Goal: Task Accomplishment & Management: Manage account settings

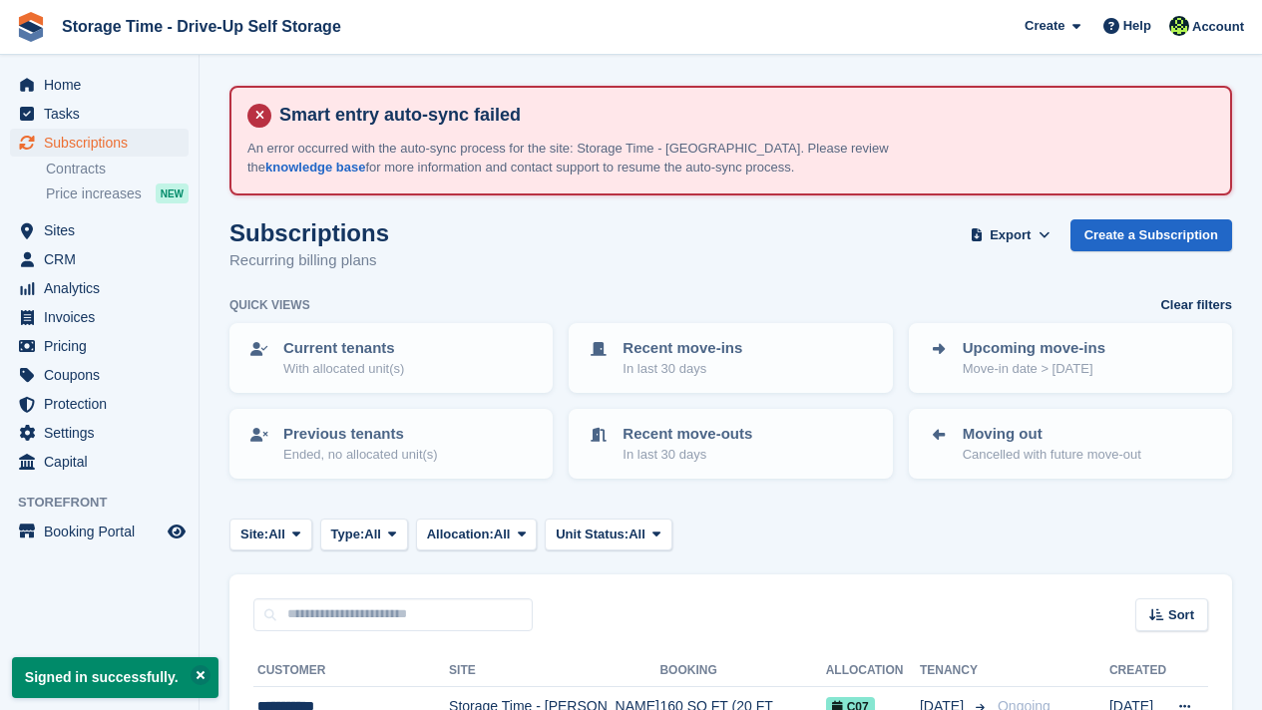
click at [675, 586] on div "Sort Sort by Customer name Date created Move in date Move out date Created (old…" at bounding box center [730, 603] width 1002 height 57
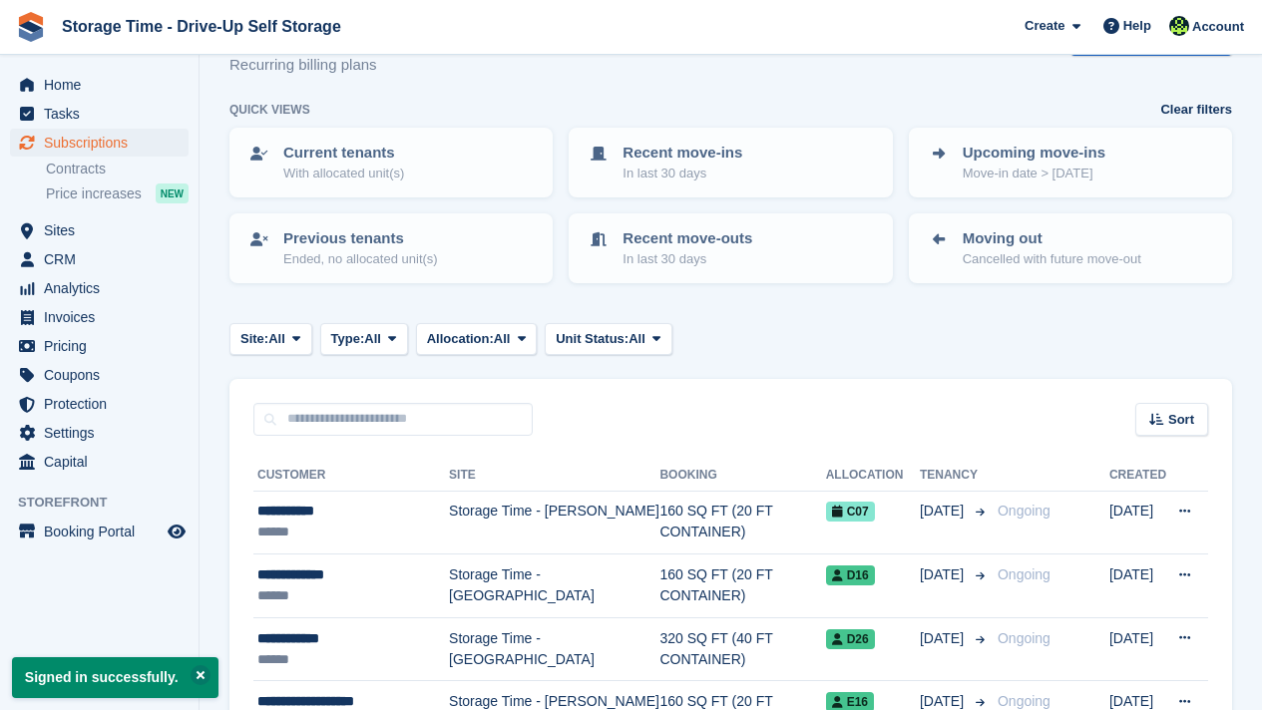
scroll to position [199, 0]
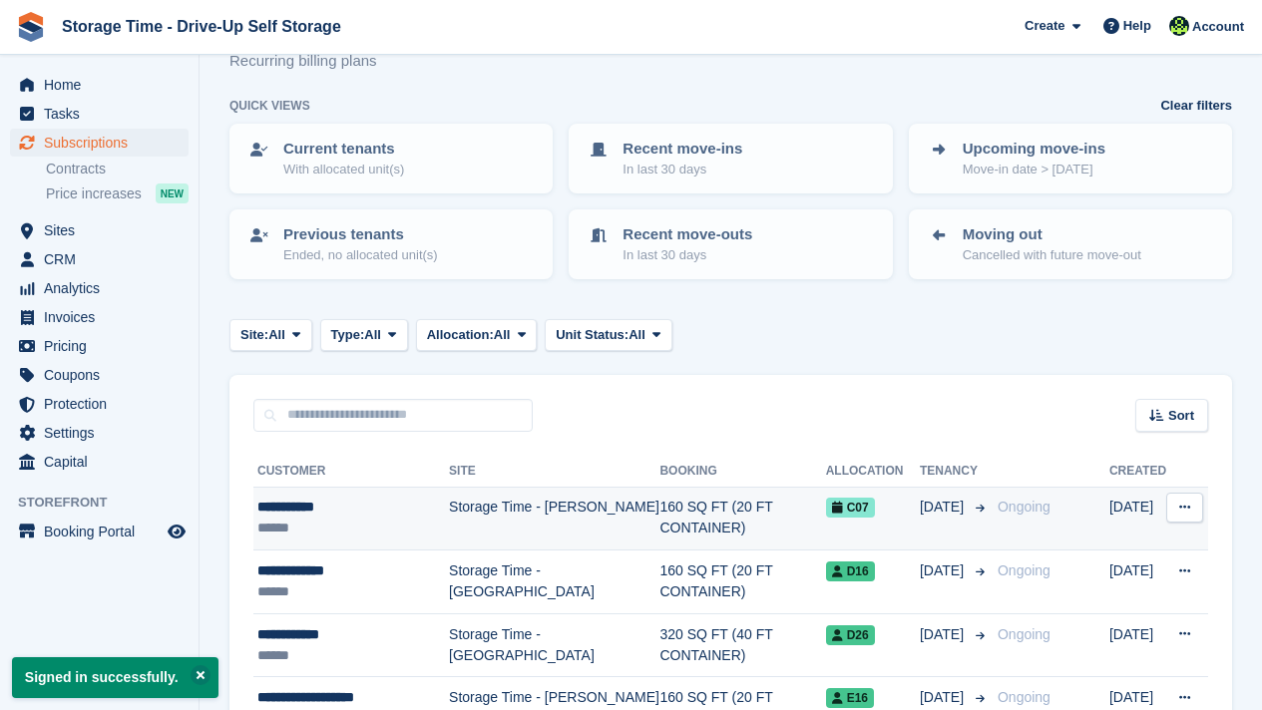
click at [659, 510] on td "160 SQ FT (20 FT CONTAINER)" at bounding box center [742, 519] width 166 height 64
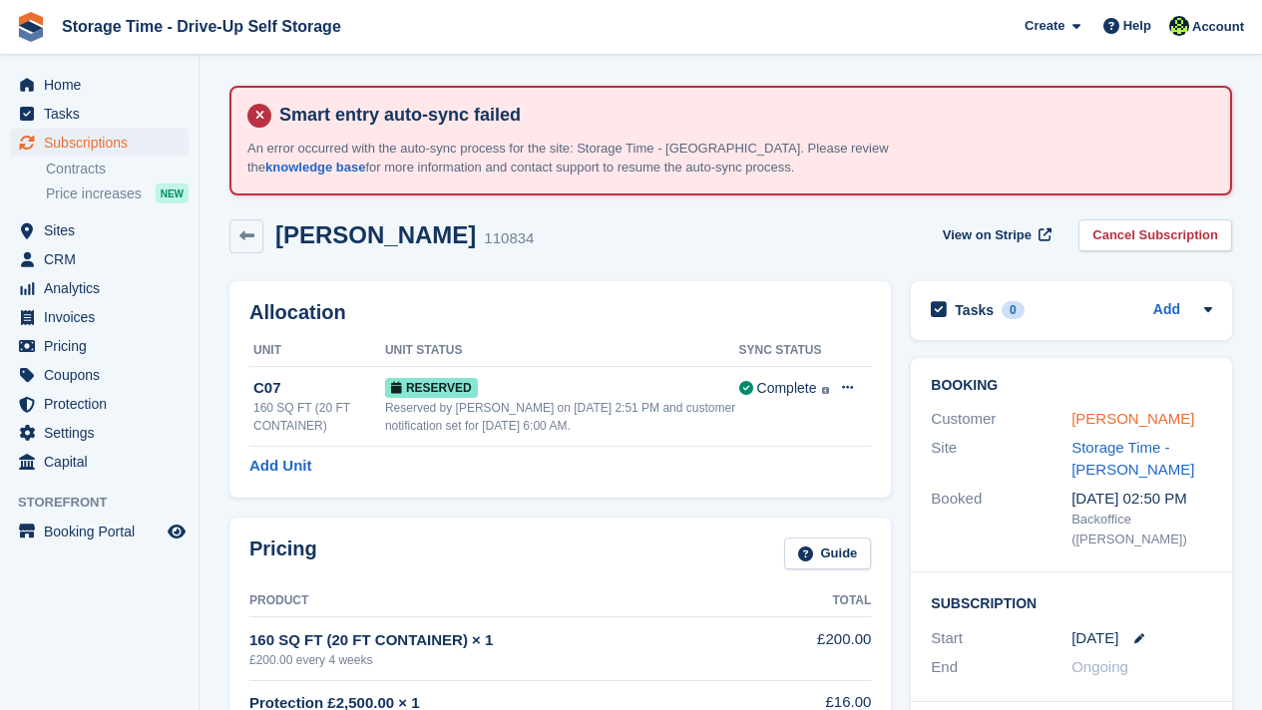
click at [1090, 418] on link "[PERSON_NAME]" at bounding box center [1132, 418] width 123 height 17
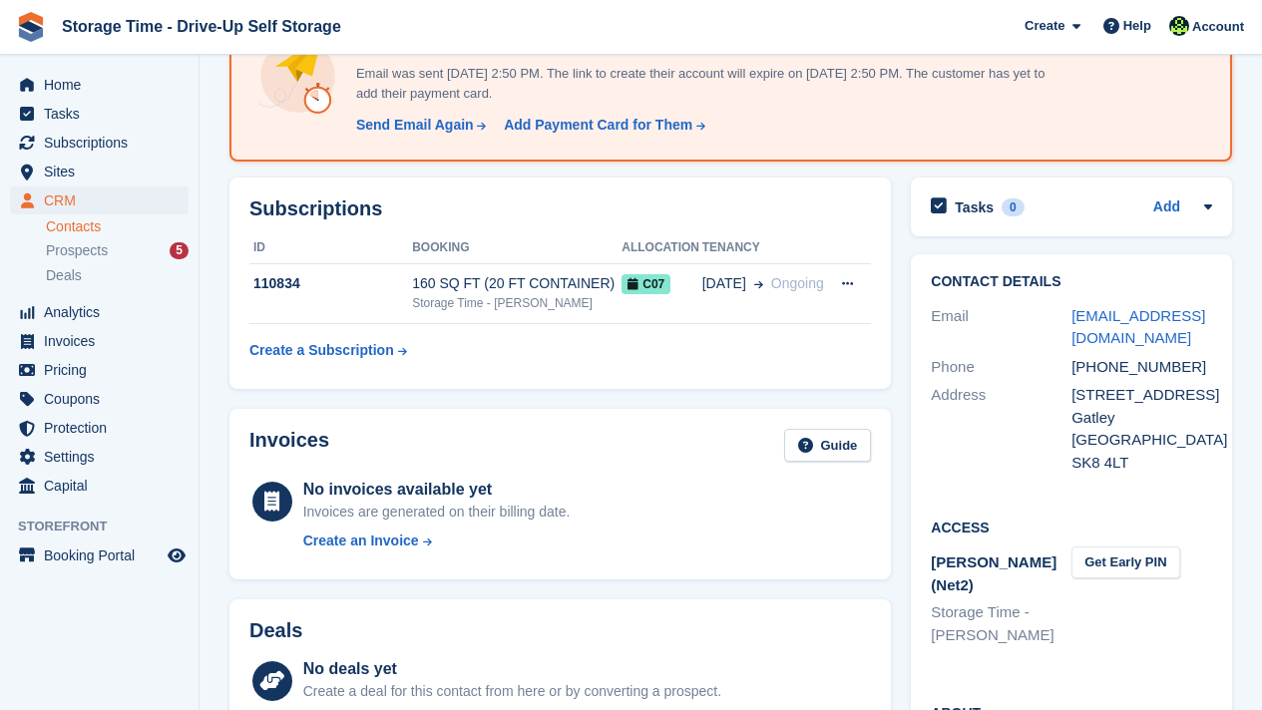
scroll to position [319, 0]
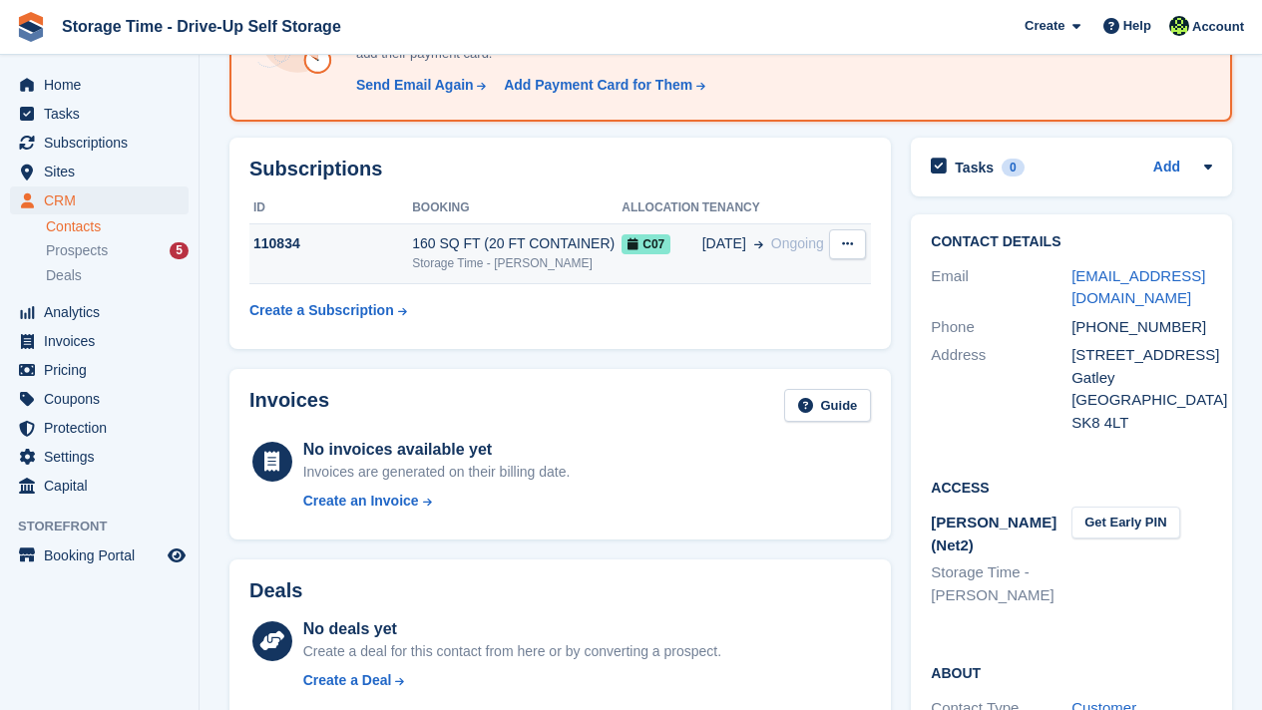
click at [604, 272] on td "160 SQ FT (20 FT CONTAINER) Storage Time - Sharston" at bounding box center [516, 253] width 209 height 61
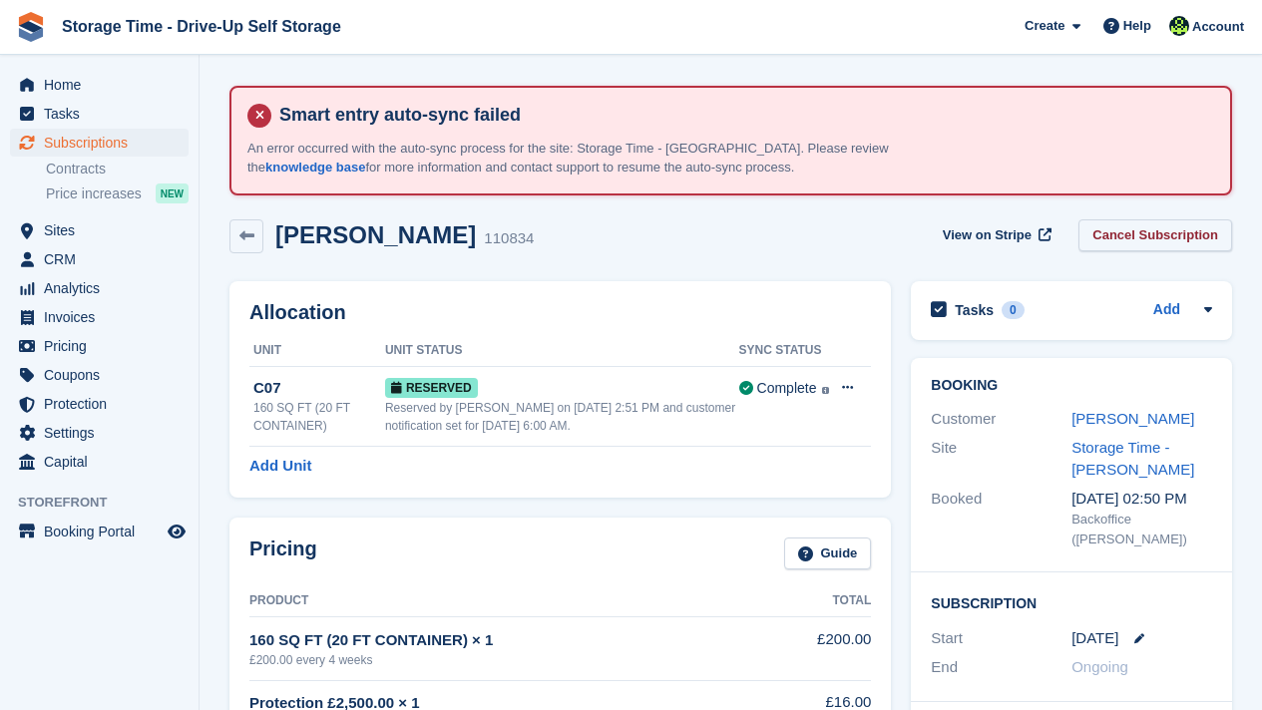
click at [1135, 248] on link "Cancel Subscription" at bounding box center [1155, 235] width 154 height 33
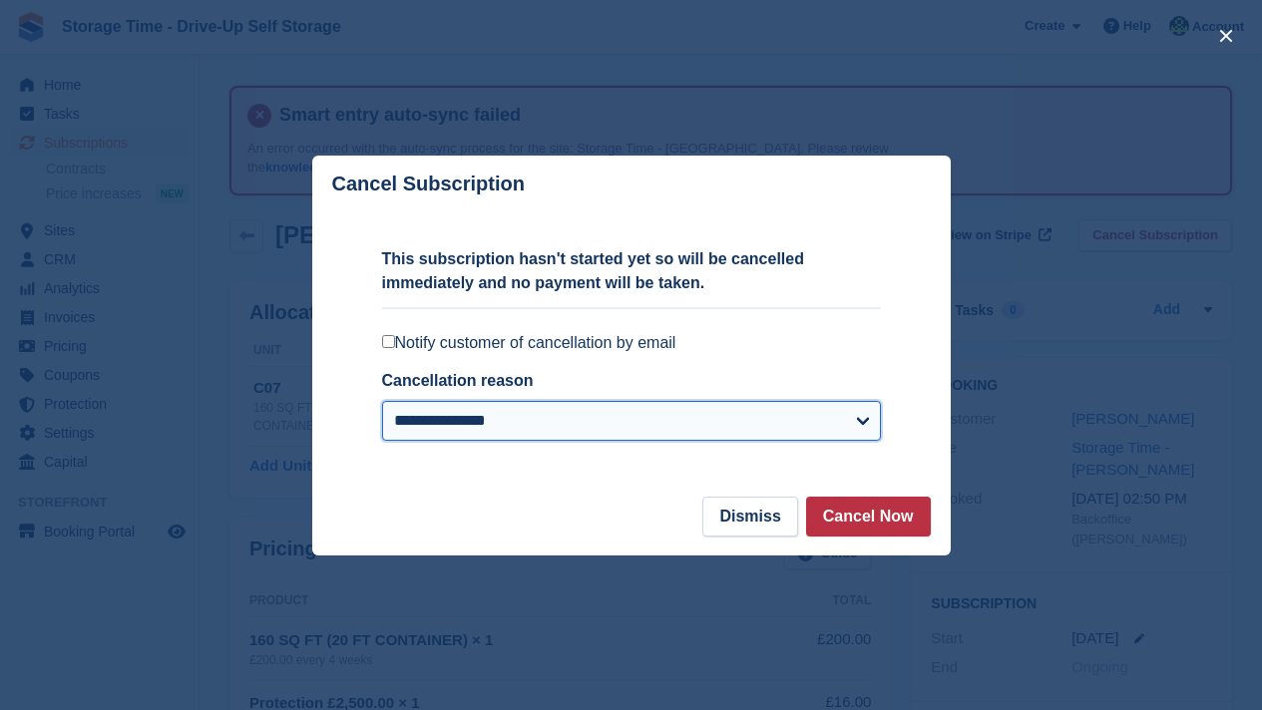
click at [648, 411] on select "**********" at bounding box center [631, 421] width 499 height 40
select select "**********"
click at [382, 401] on select "**********" at bounding box center [631, 421] width 499 height 40
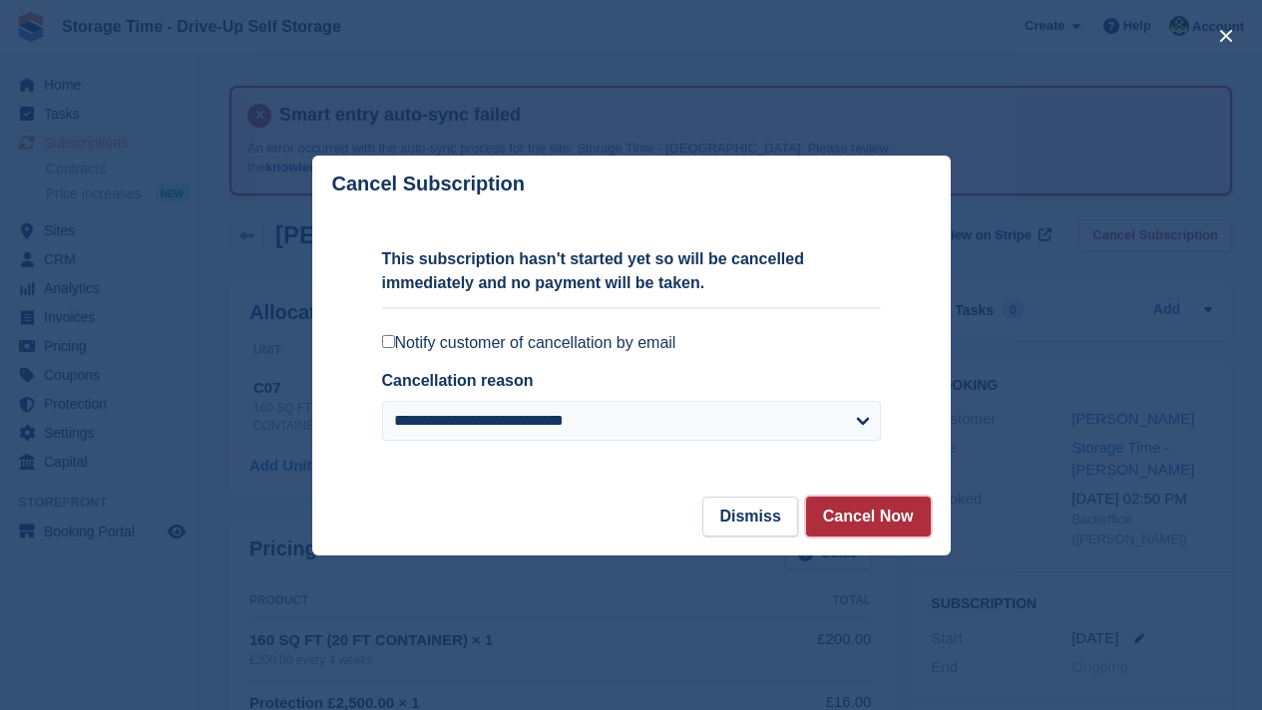
click at [848, 521] on button "Cancel Now" at bounding box center [868, 517] width 125 height 40
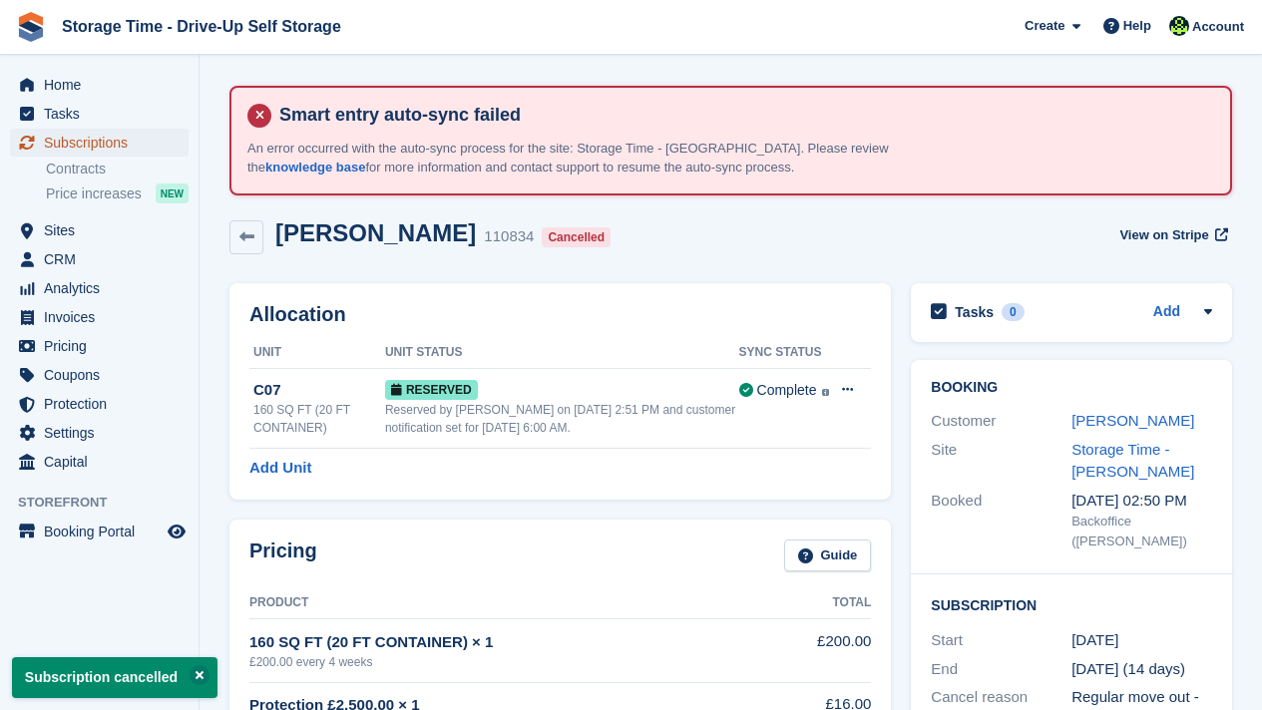
click at [109, 139] on span "Subscriptions" at bounding box center [104, 143] width 120 height 28
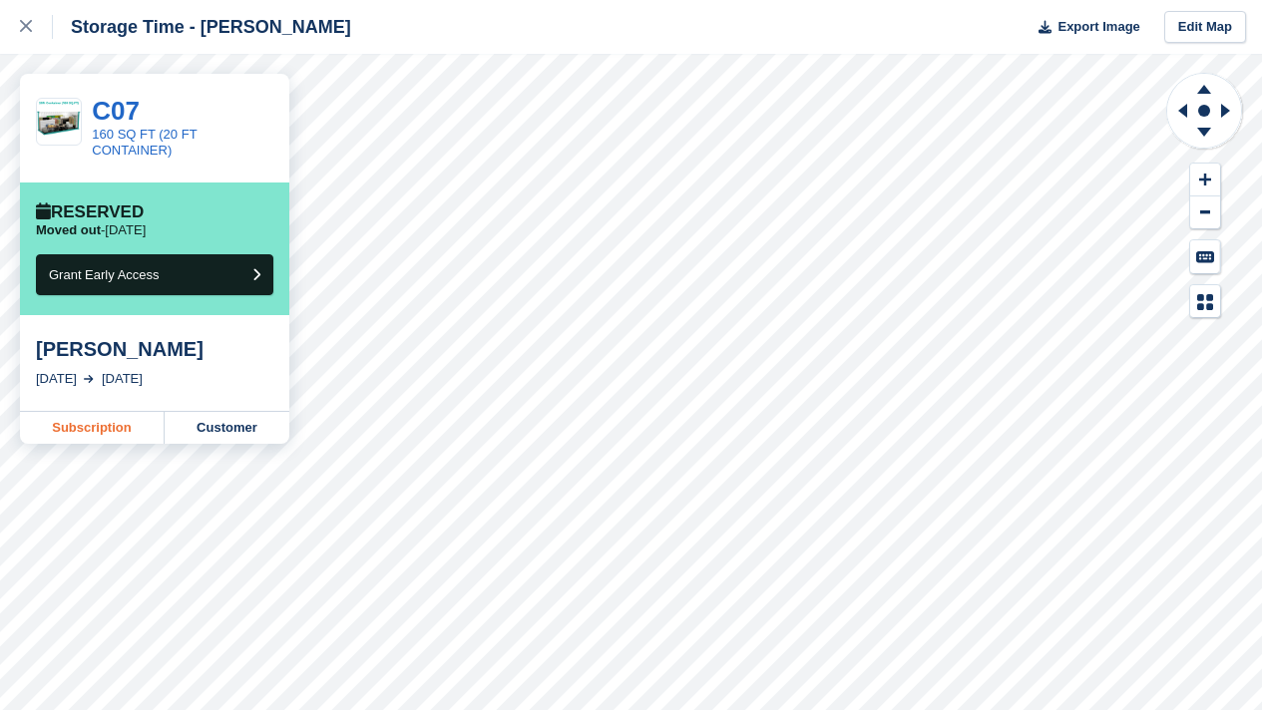
click at [74, 428] on link "Subscription" at bounding box center [92, 428] width 145 height 32
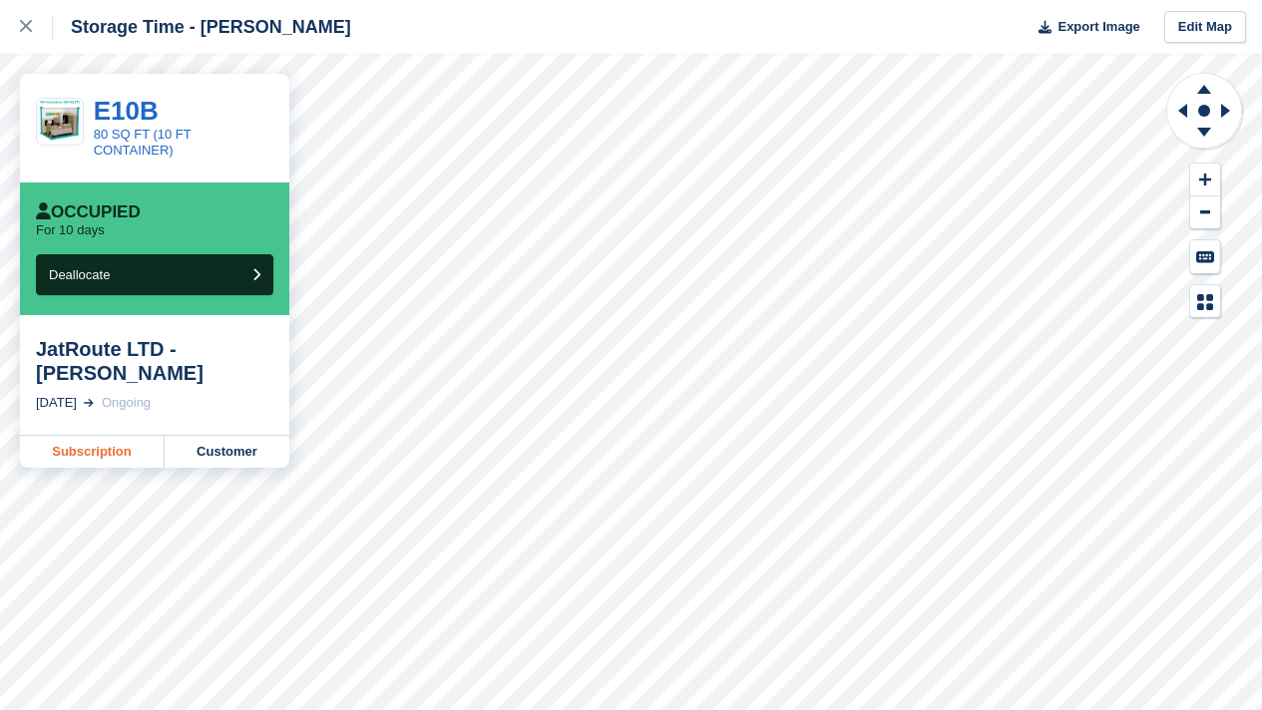
click at [36, 440] on link "Subscription" at bounding box center [92, 452] width 145 height 32
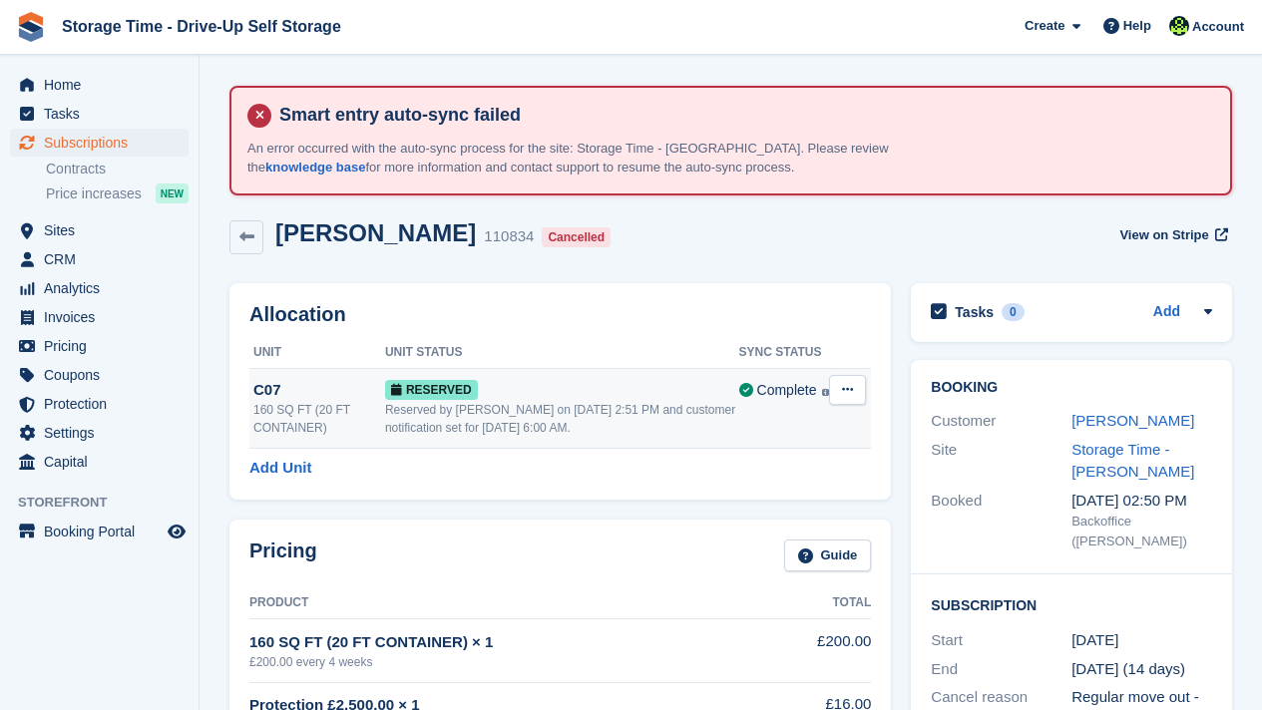
click at [853, 391] on icon at bounding box center [847, 389] width 11 height 13
click at [757, 478] on p "Deallocate" at bounding box center [770, 472] width 174 height 26
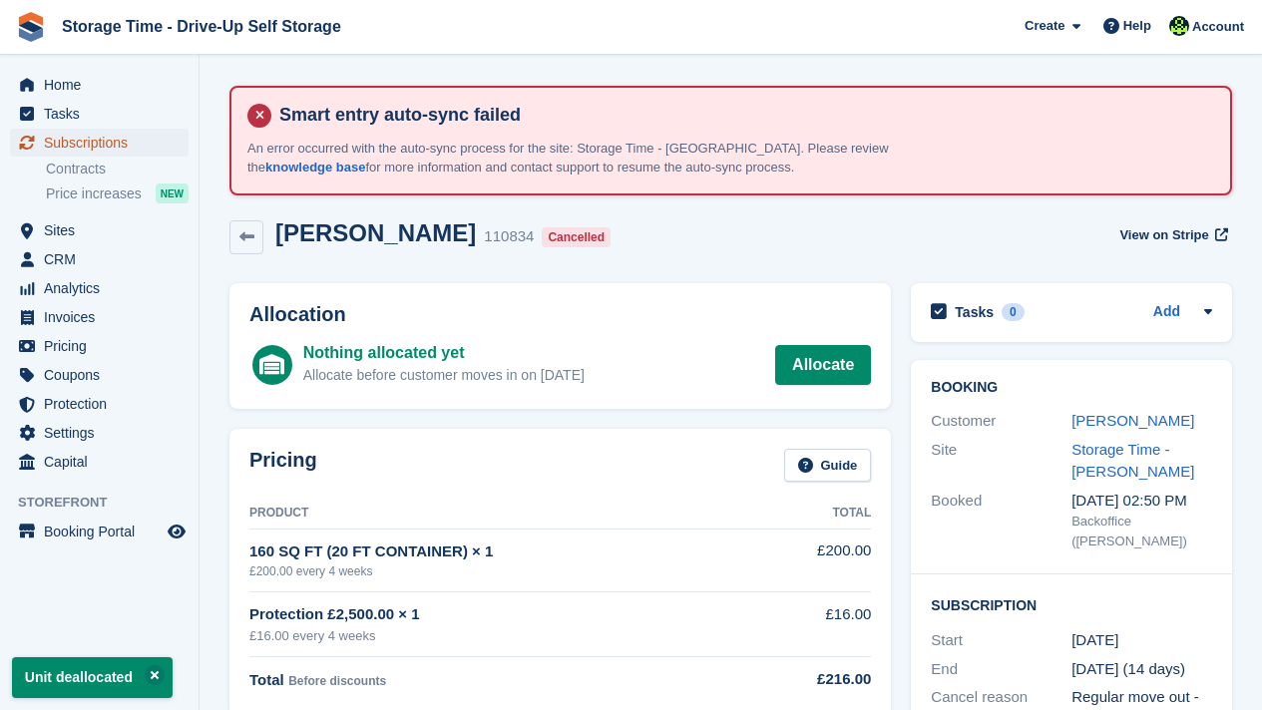
click at [135, 145] on span "Subscriptions" at bounding box center [104, 143] width 120 height 28
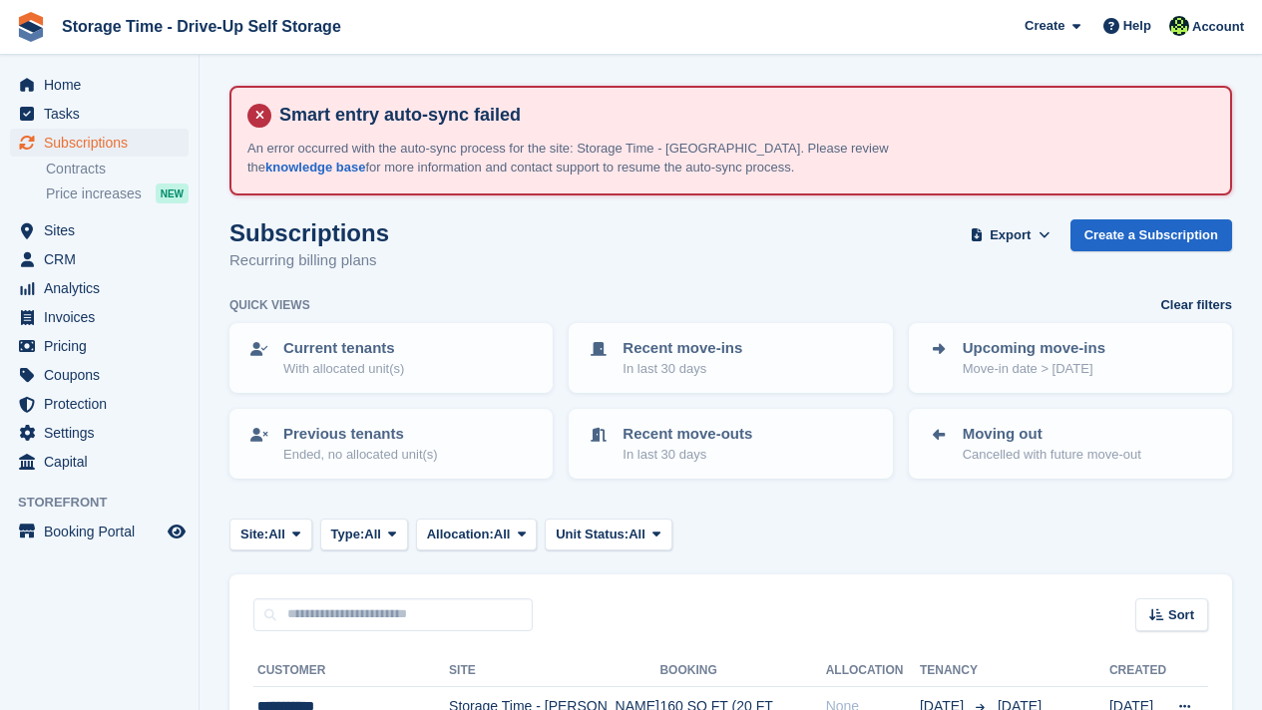
click at [522, 268] on div "Subscriptions Recurring billing plans Export Export Subscriptions Export a CSV …" at bounding box center [730, 257] width 1002 height 77
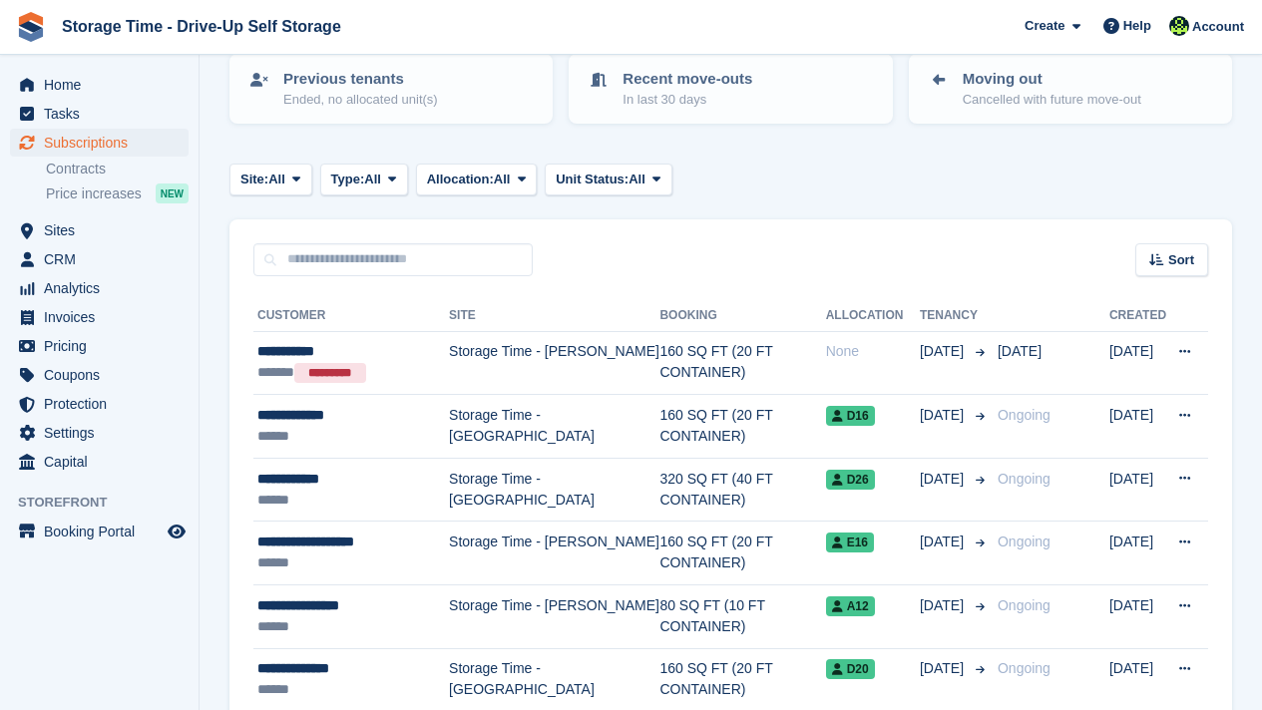
scroll to position [359, 0]
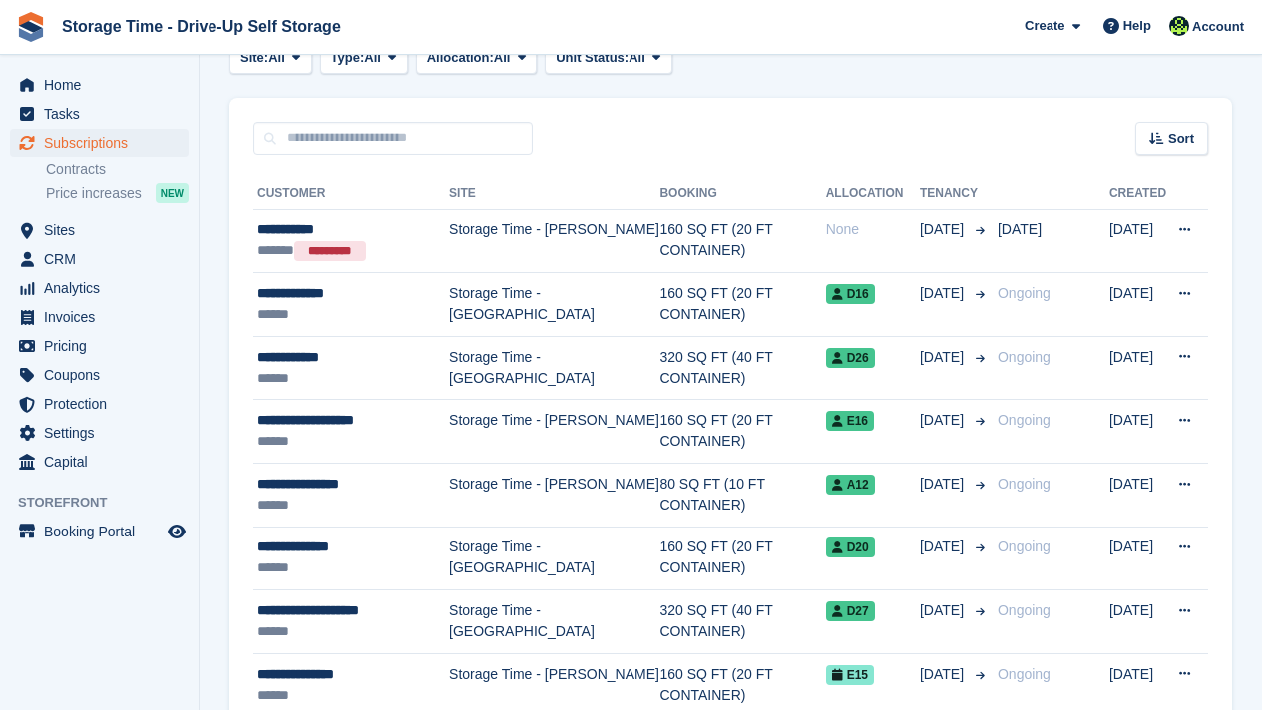
scroll to position [479, 0]
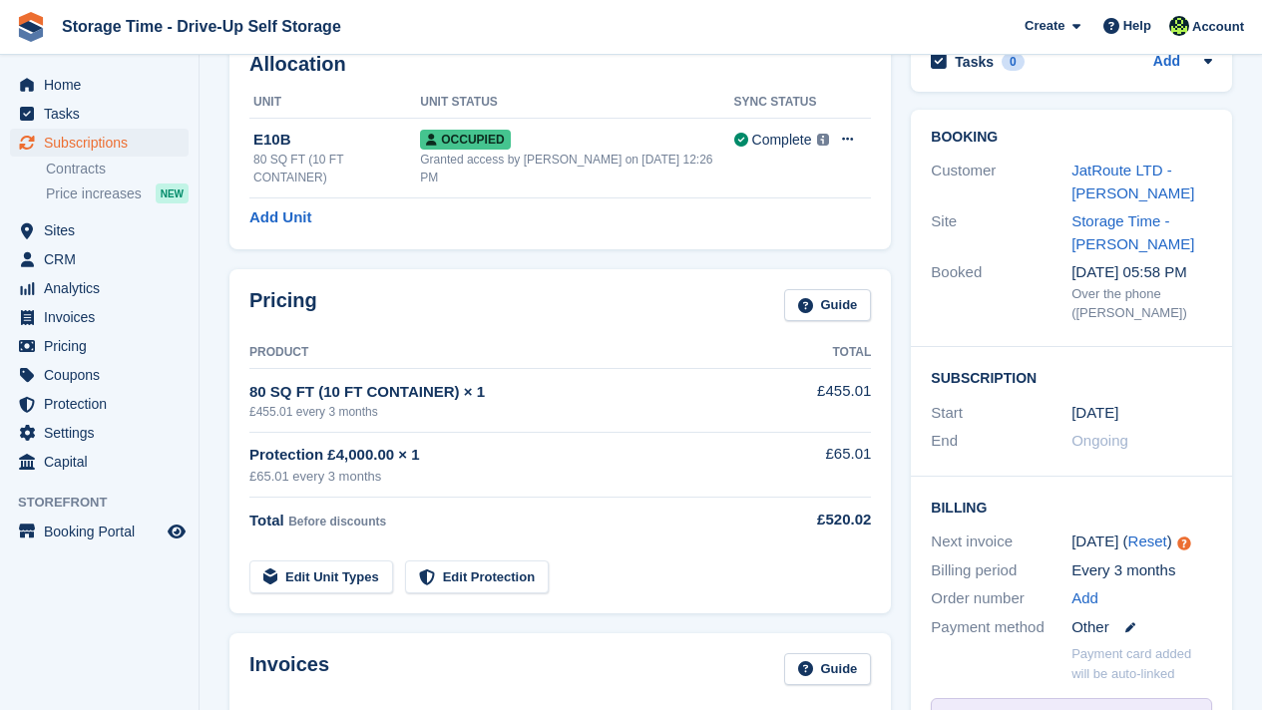
scroll to position [279, 0]
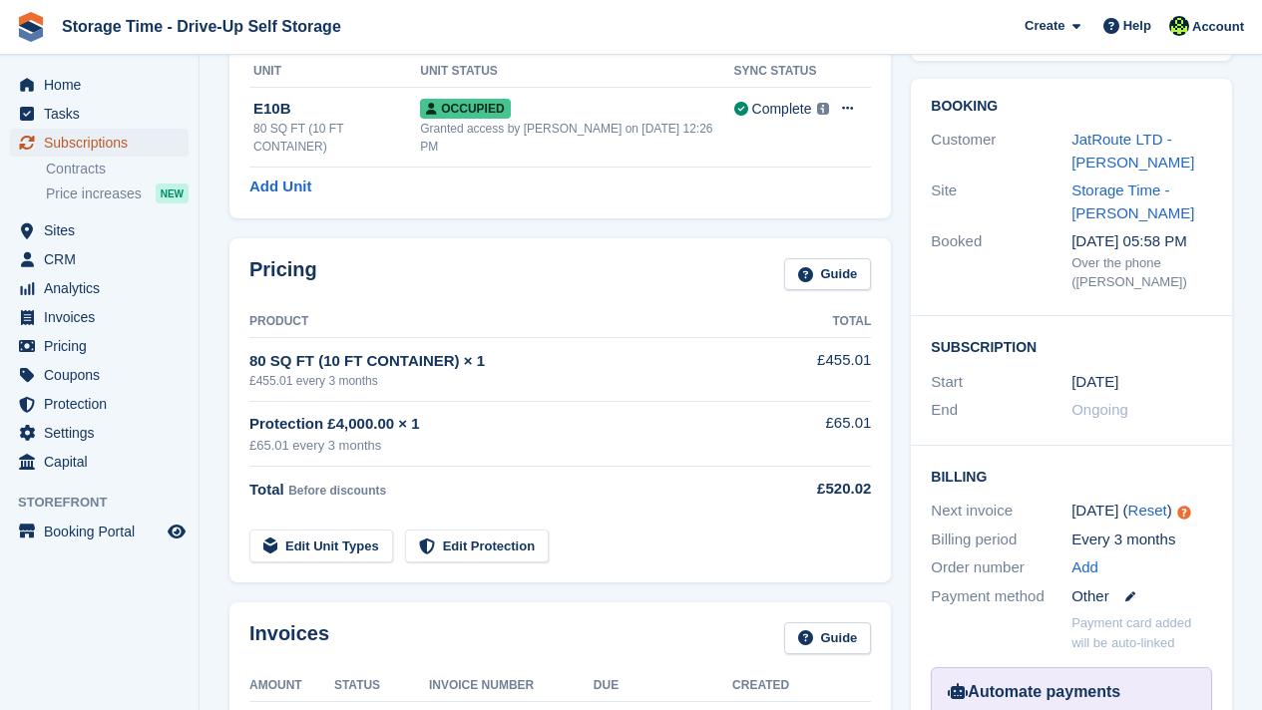
click at [134, 147] on span "Subscriptions" at bounding box center [104, 143] width 120 height 28
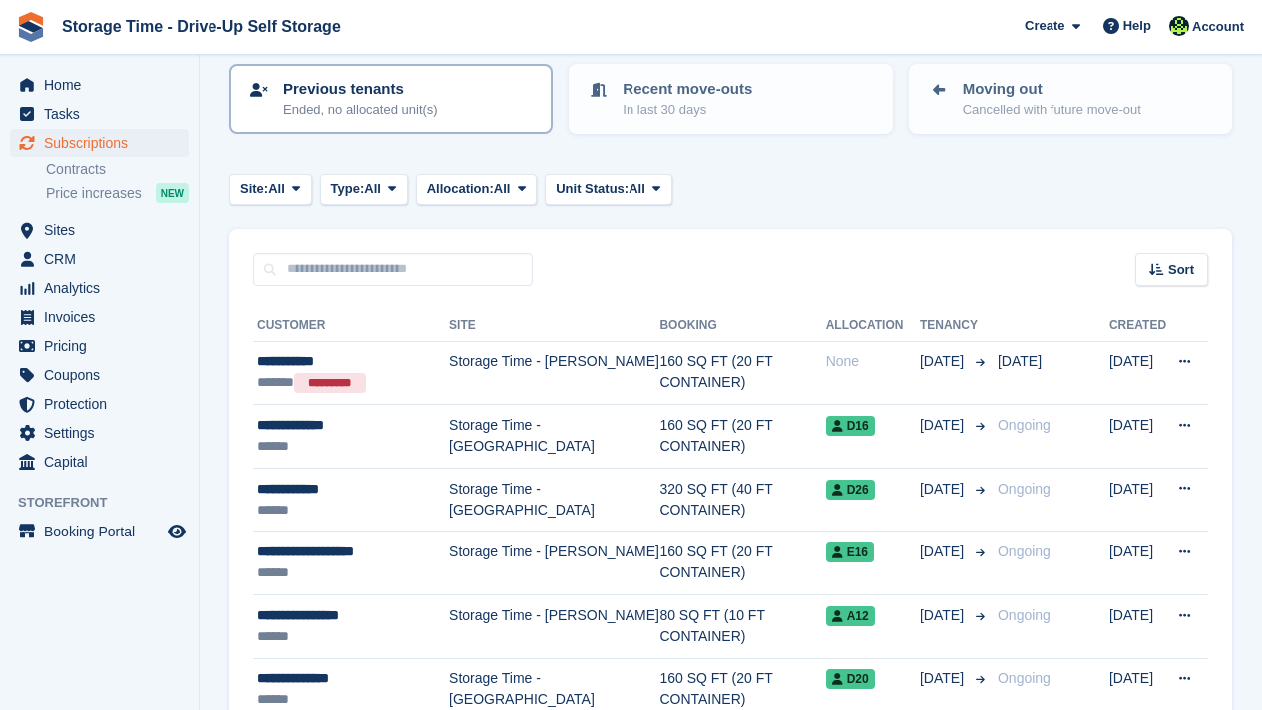
scroll to position [359, 0]
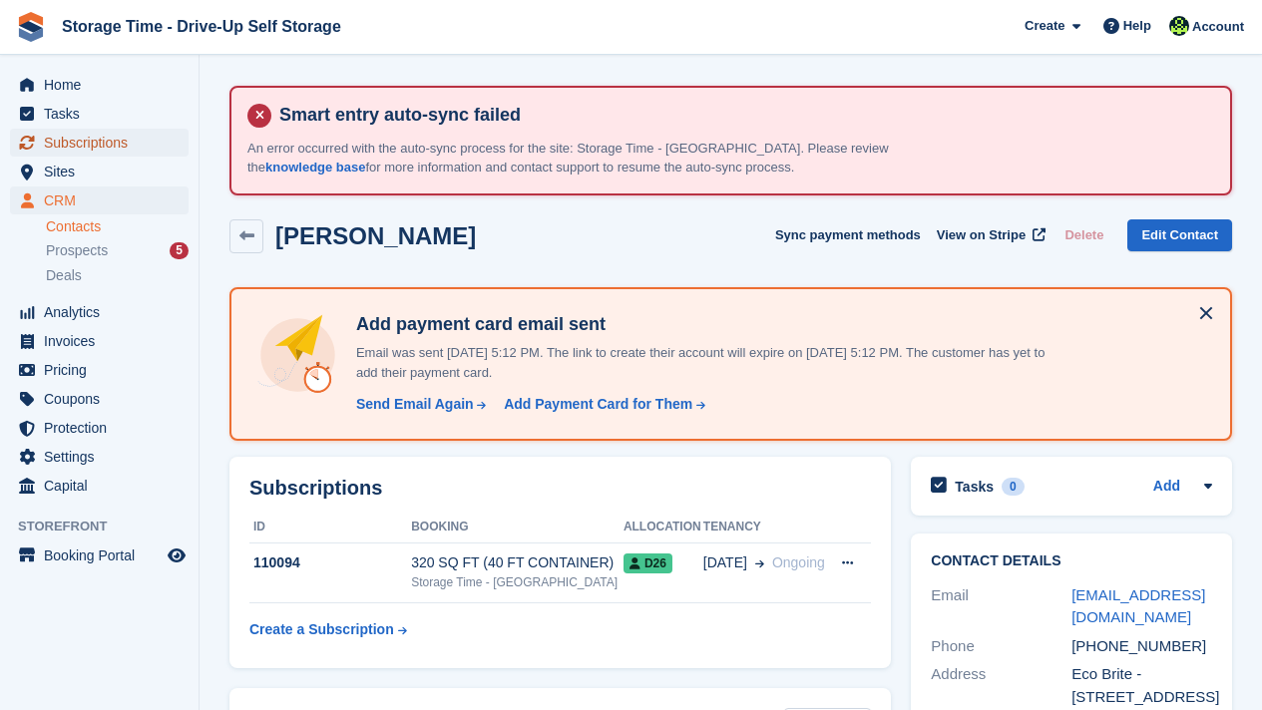
click at [67, 142] on span "Subscriptions" at bounding box center [104, 143] width 120 height 28
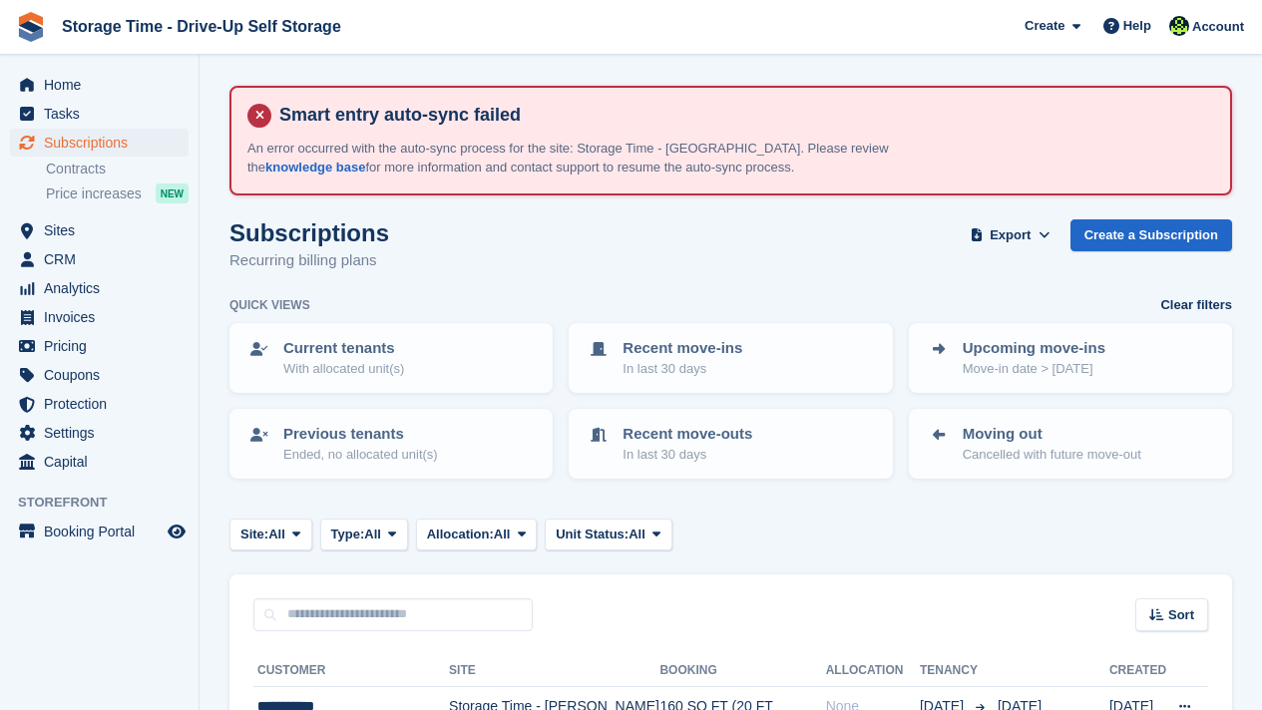
click at [582, 270] on div "Subscriptions Recurring billing plans Export Export Subscriptions Export a CSV …" at bounding box center [730, 257] width 1002 height 77
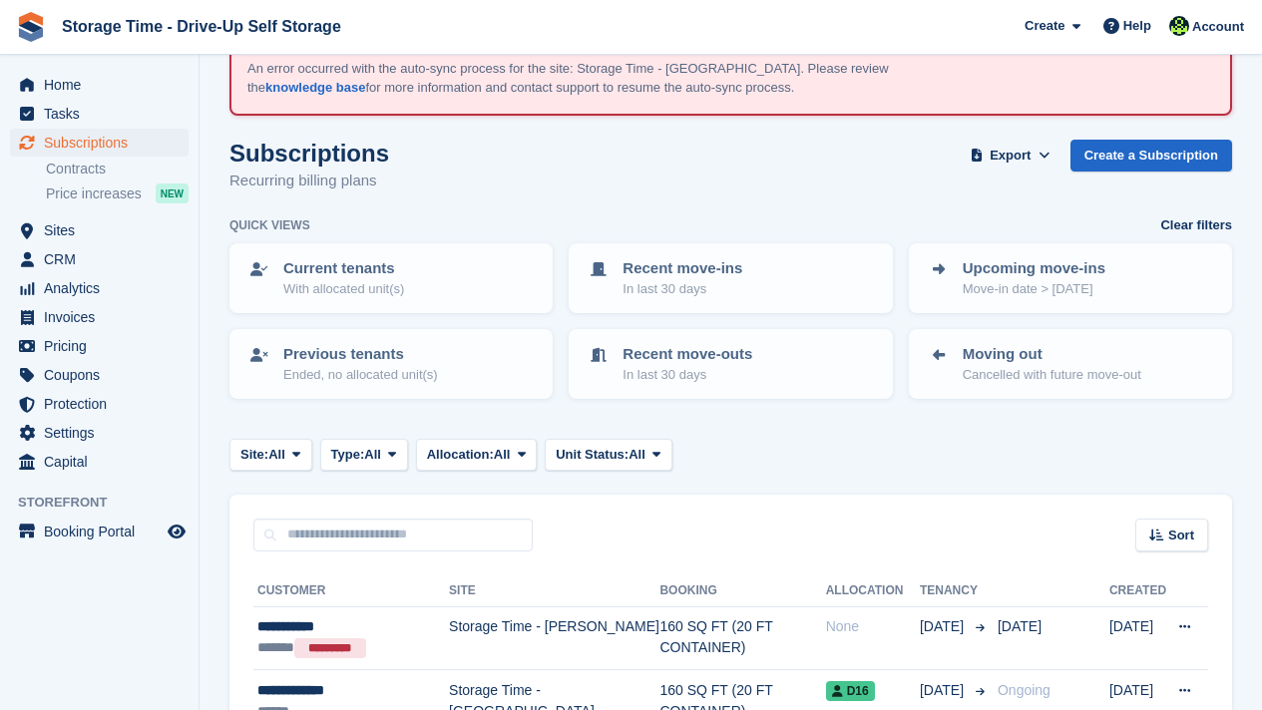
scroll to position [40, 0]
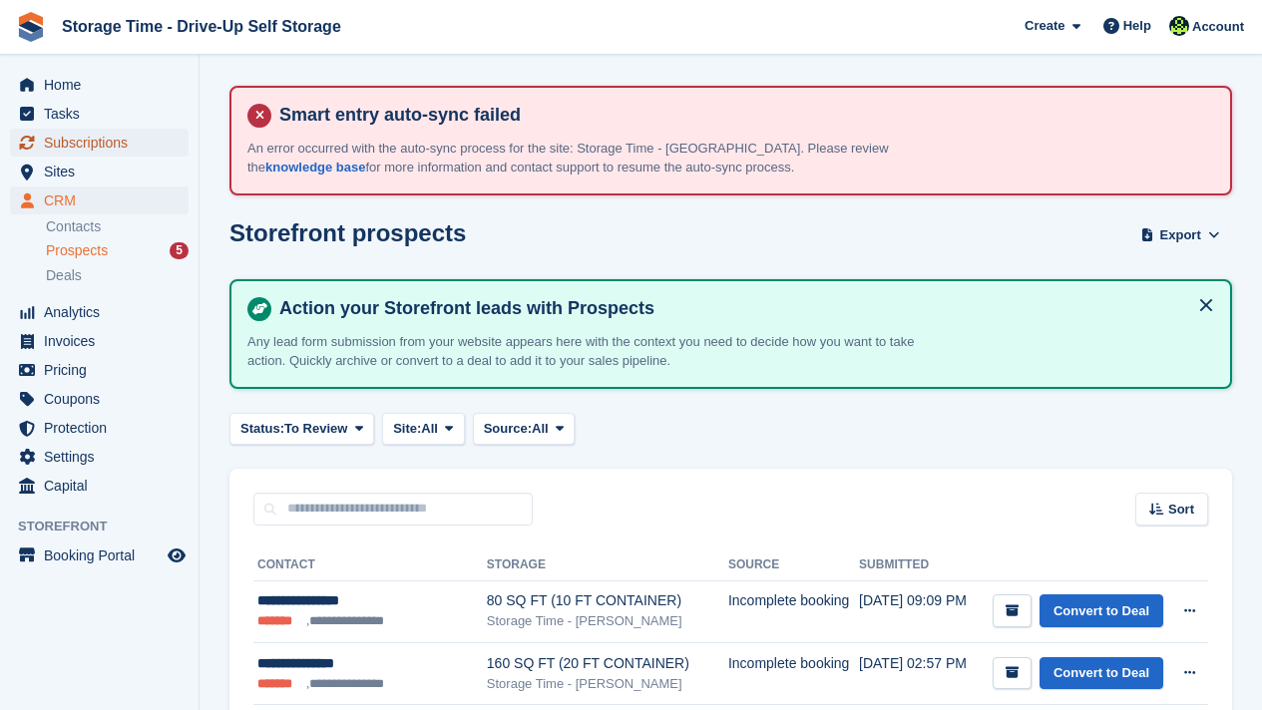
click at [115, 149] on span "Subscriptions" at bounding box center [104, 143] width 120 height 28
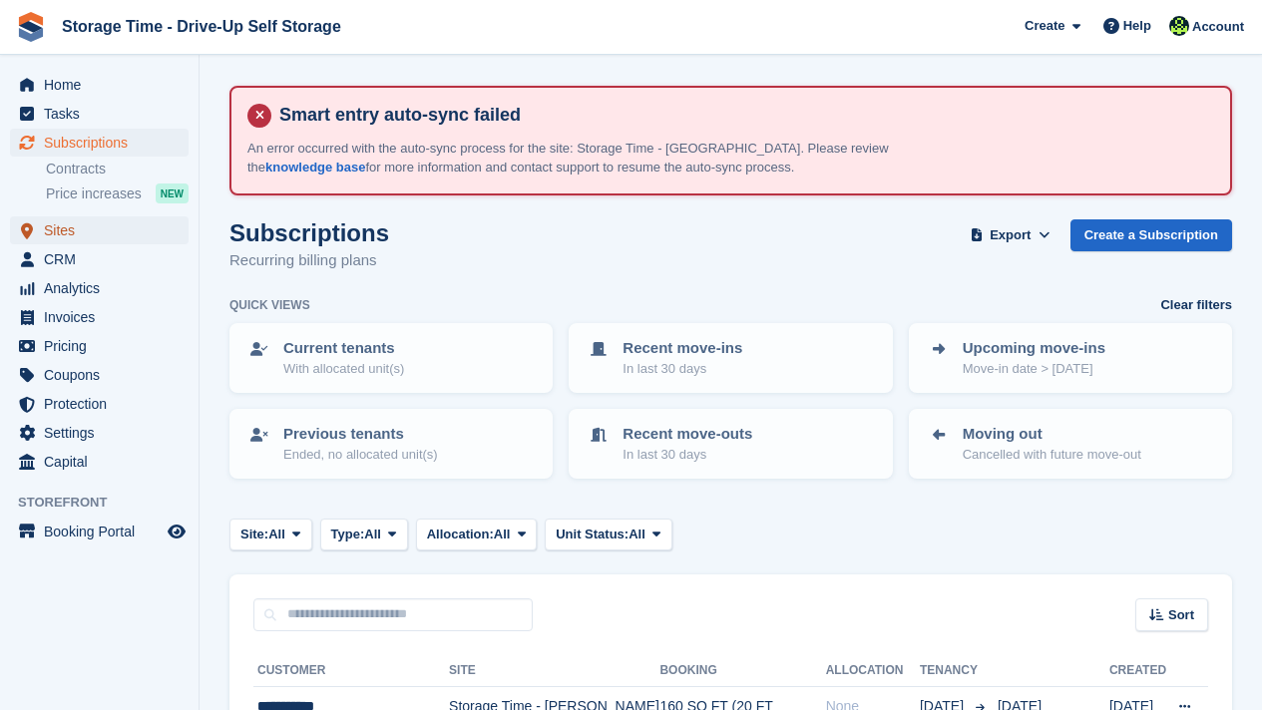
click at [114, 234] on span "Sites" at bounding box center [104, 230] width 120 height 28
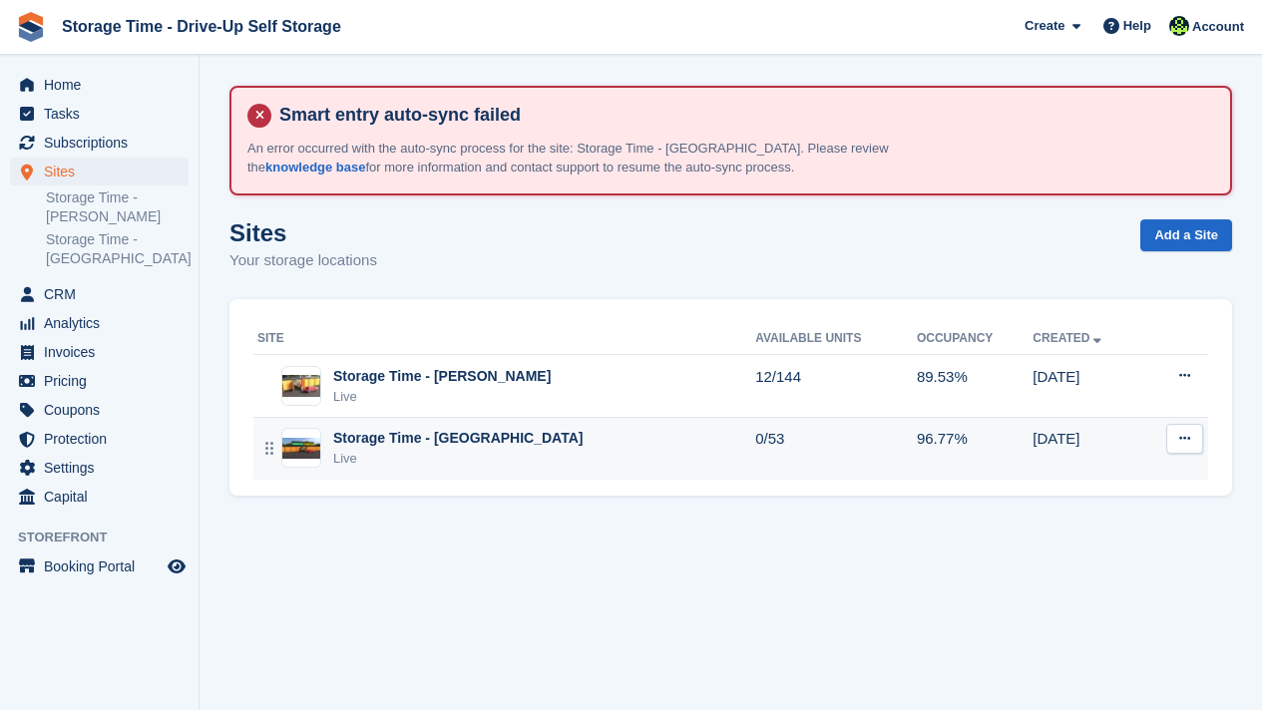
click at [345, 431] on div "Storage Time - [GEOGRAPHIC_DATA]" at bounding box center [457, 438] width 249 height 21
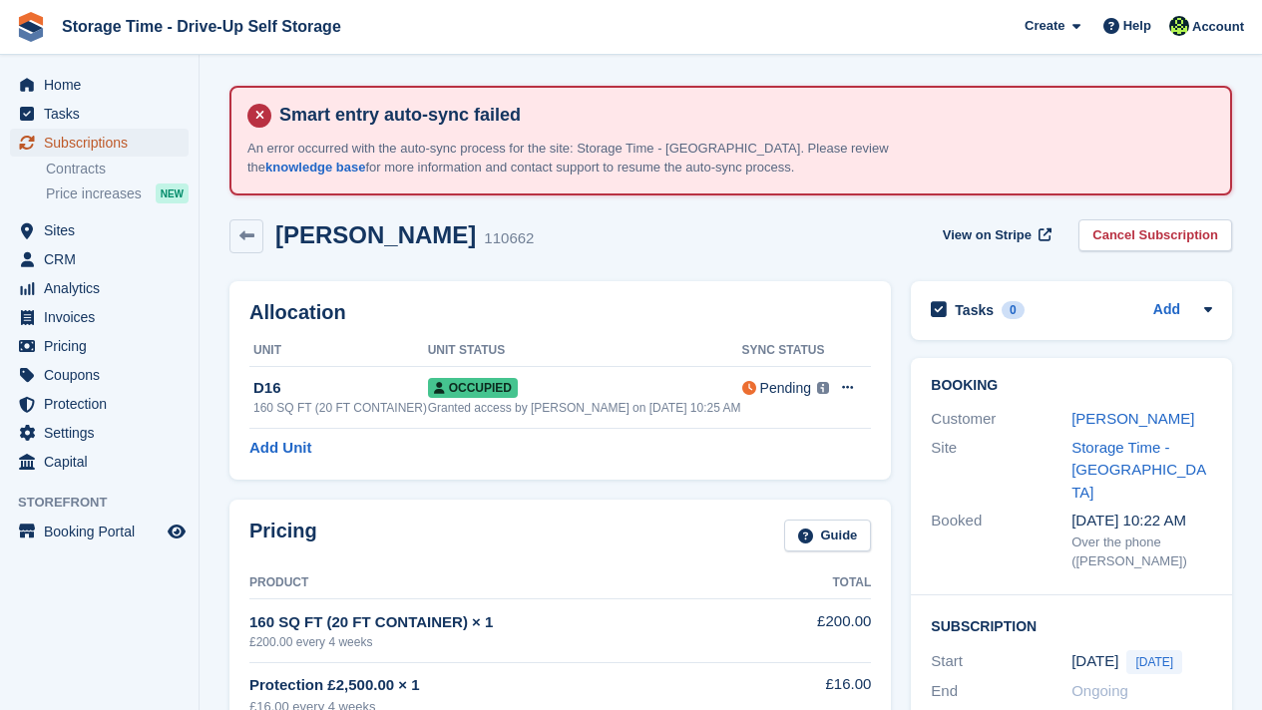
click at [113, 132] on span "Subscriptions" at bounding box center [104, 143] width 120 height 28
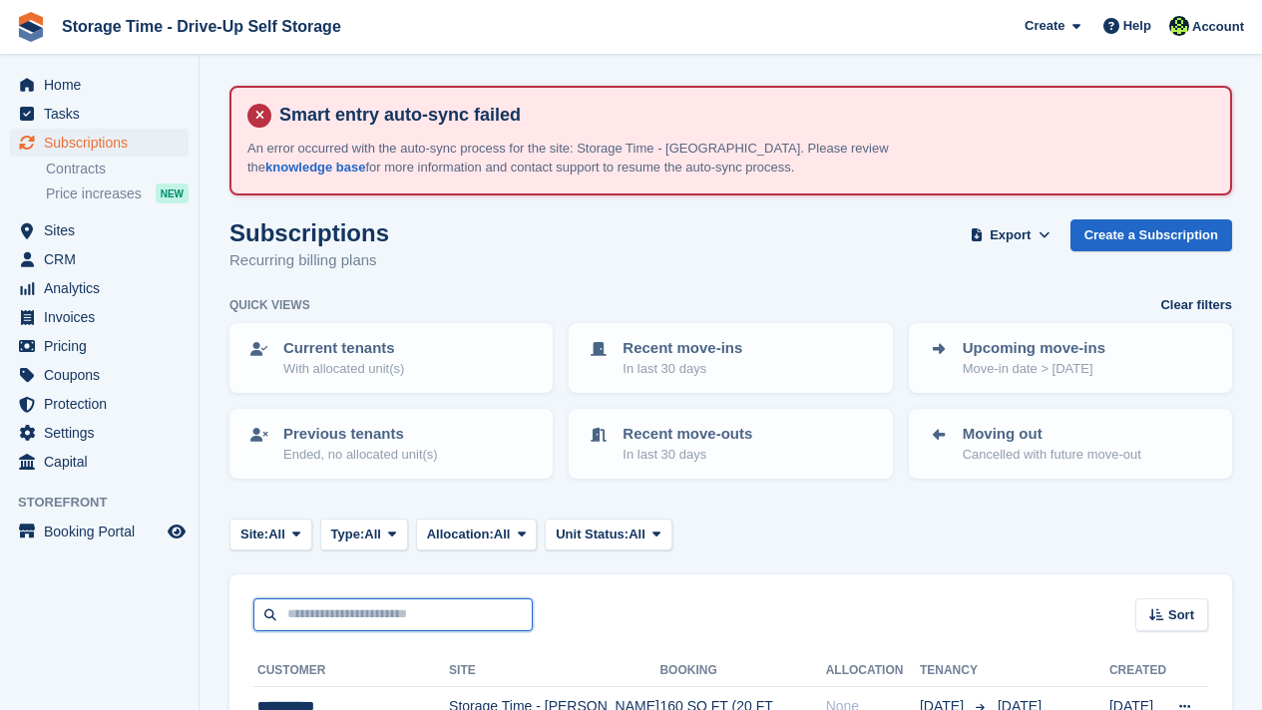
click at [314, 612] on input "text" at bounding box center [392, 614] width 279 height 33
type input "******"
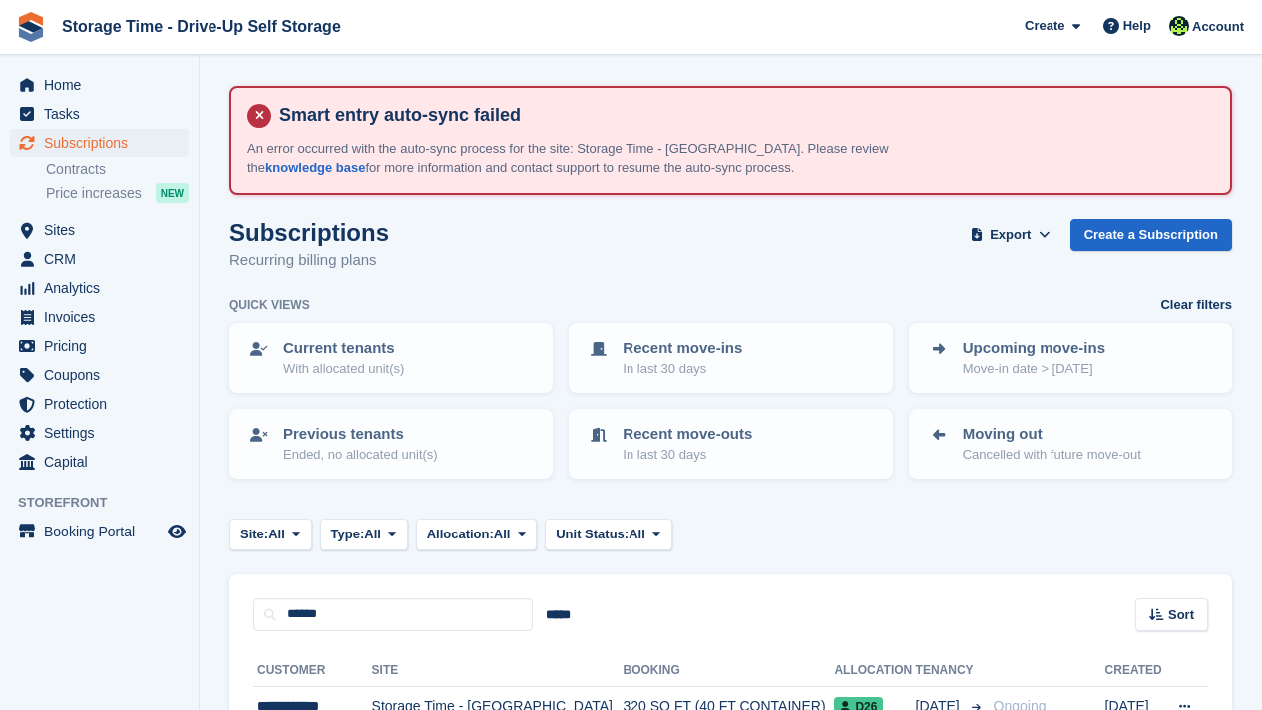
click at [699, 621] on div "****** ***** Sort Sort by Customer name Date created Move in date Move out date…" at bounding box center [730, 603] width 1002 height 57
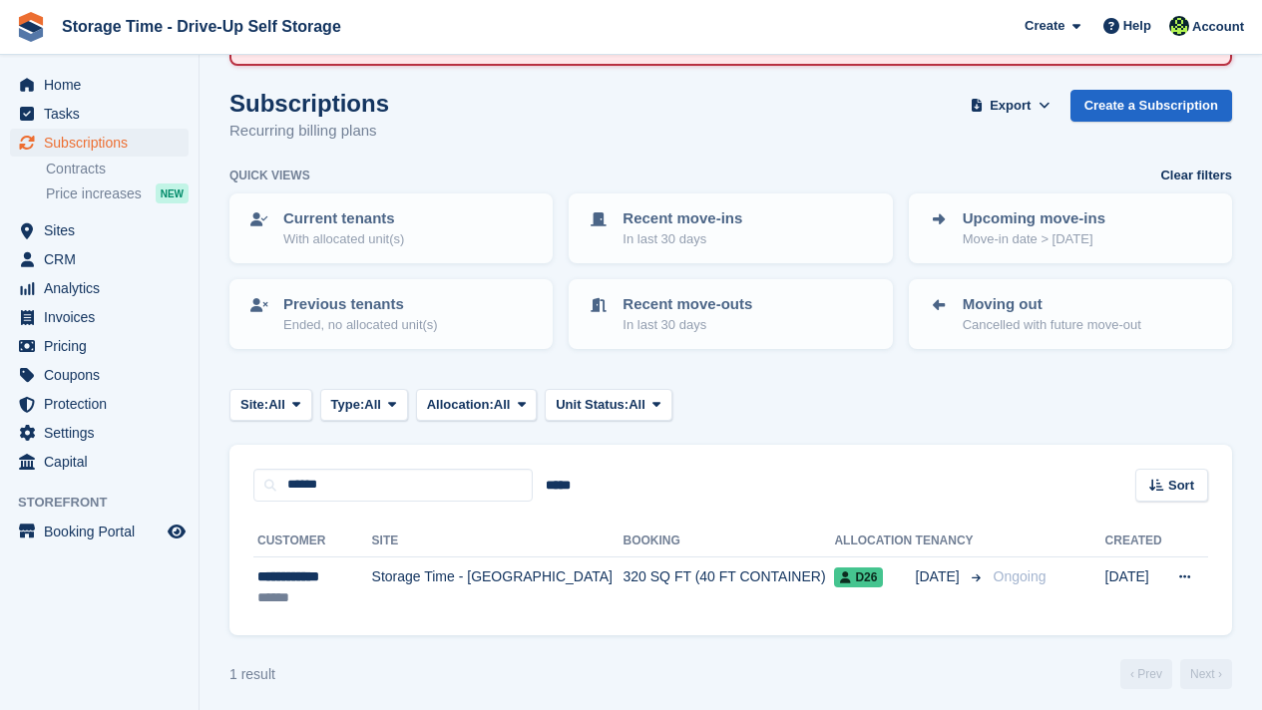
scroll to position [139, 0]
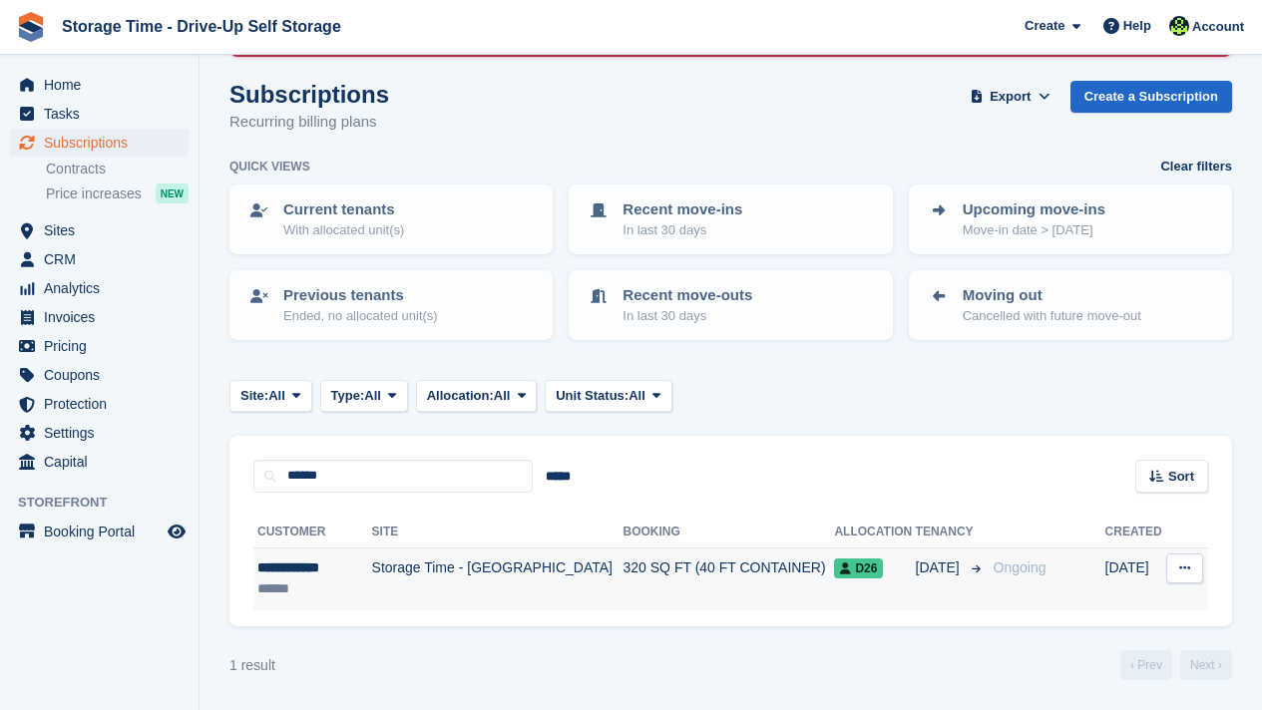
click at [665, 578] on td "320 SQ FT (40 FT CONTAINER)" at bounding box center [728, 579] width 211 height 63
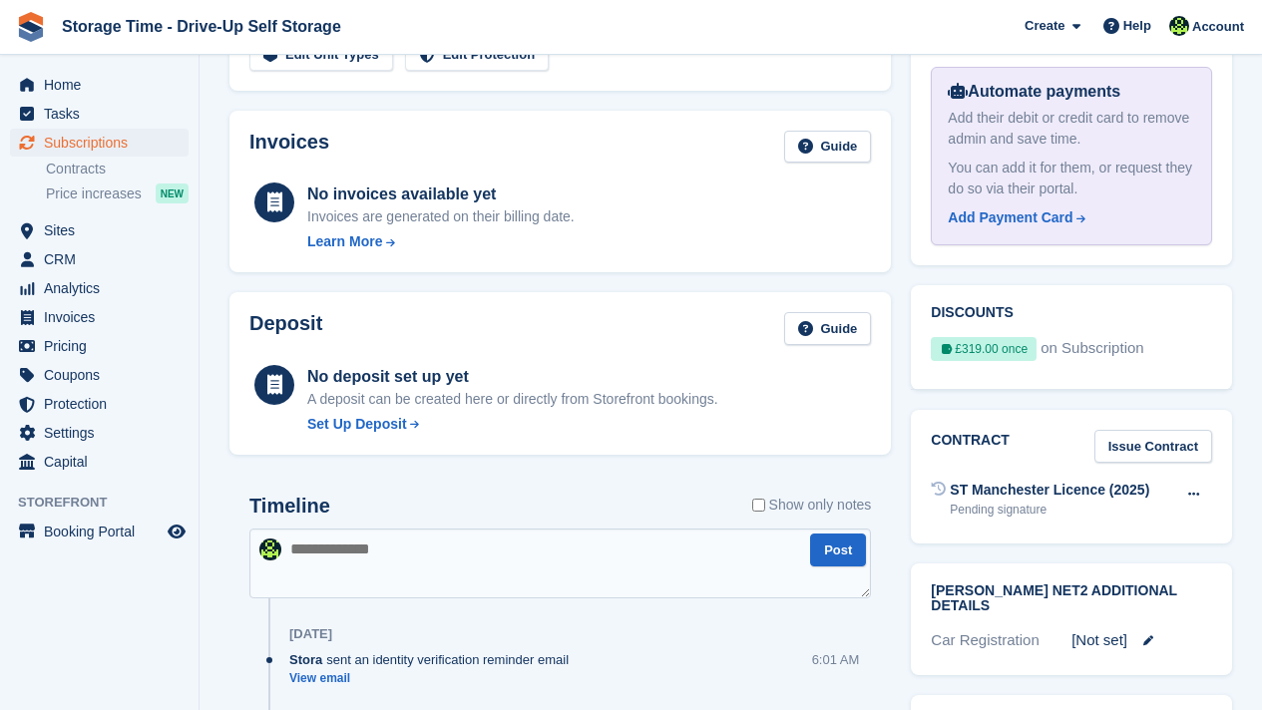
scroll to position [878, 0]
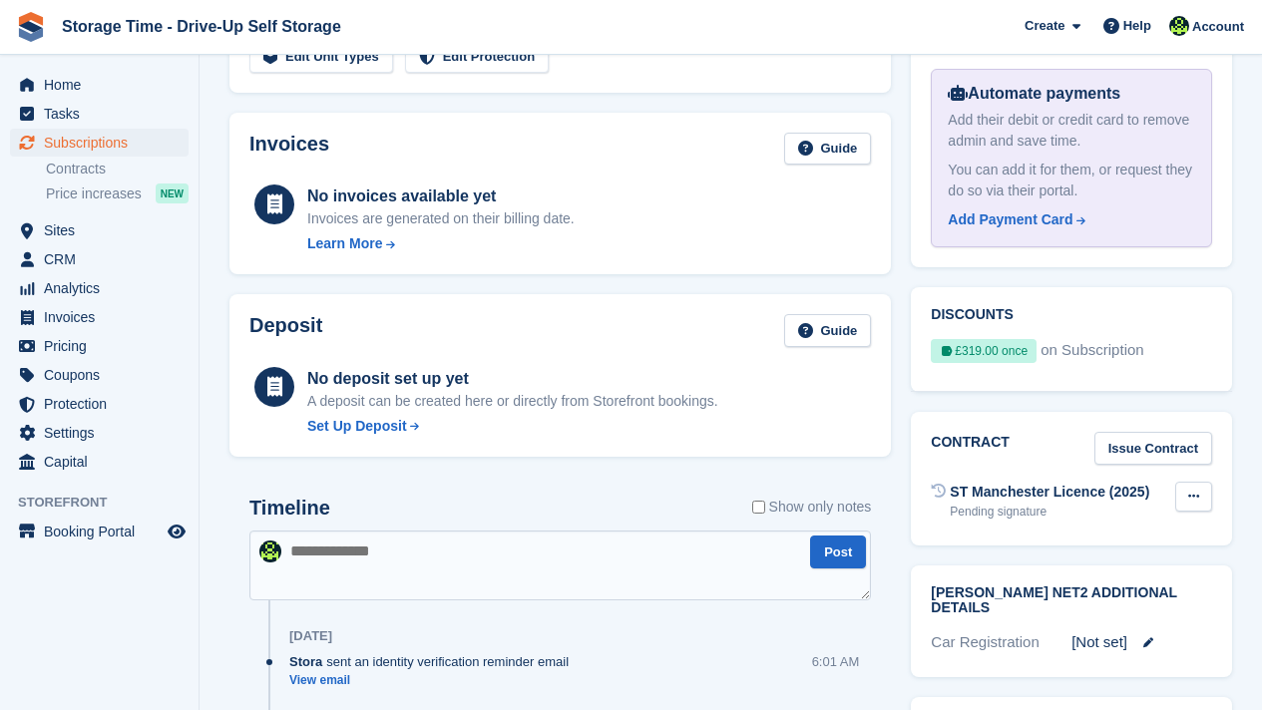
click at [1209, 482] on div at bounding box center [1193, 497] width 37 height 30
click at [1199, 482] on button at bounding box center [1193, 497] width 37 height 30
click at [1084, 523] on p "Void contract" at bounding box center [1116, 536] width 174 height 26
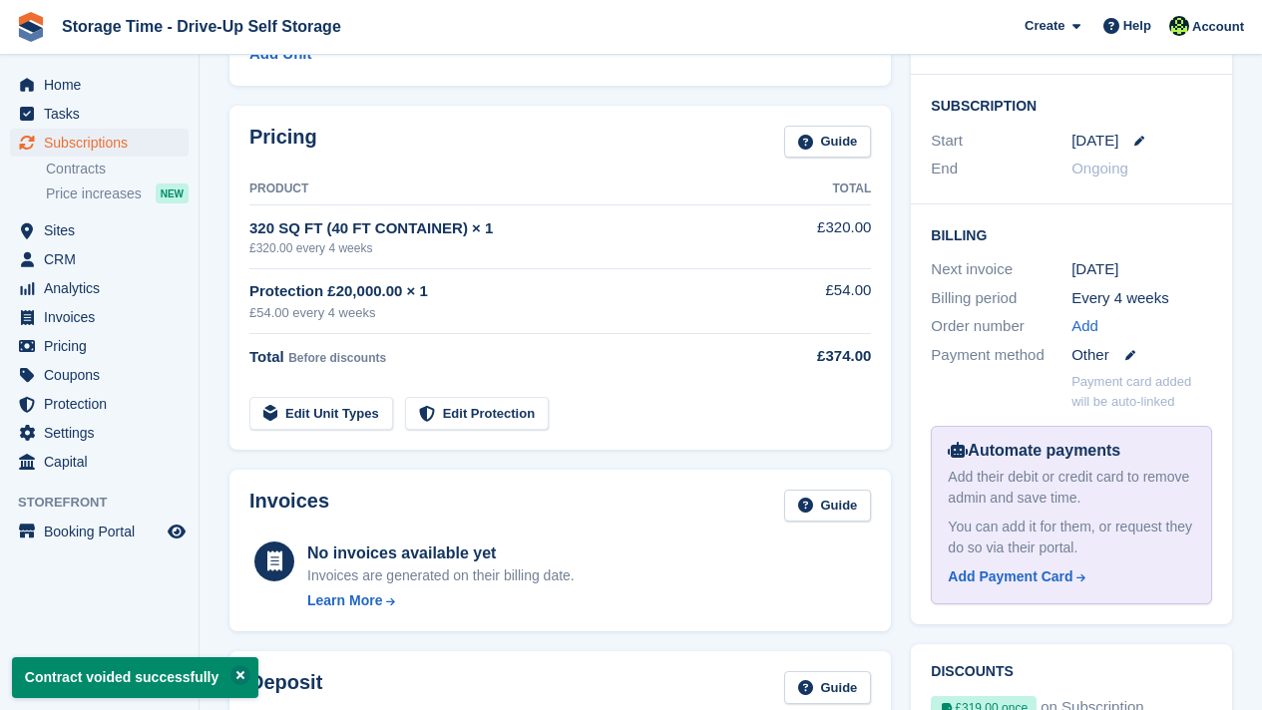
scroll to position [0, 0]
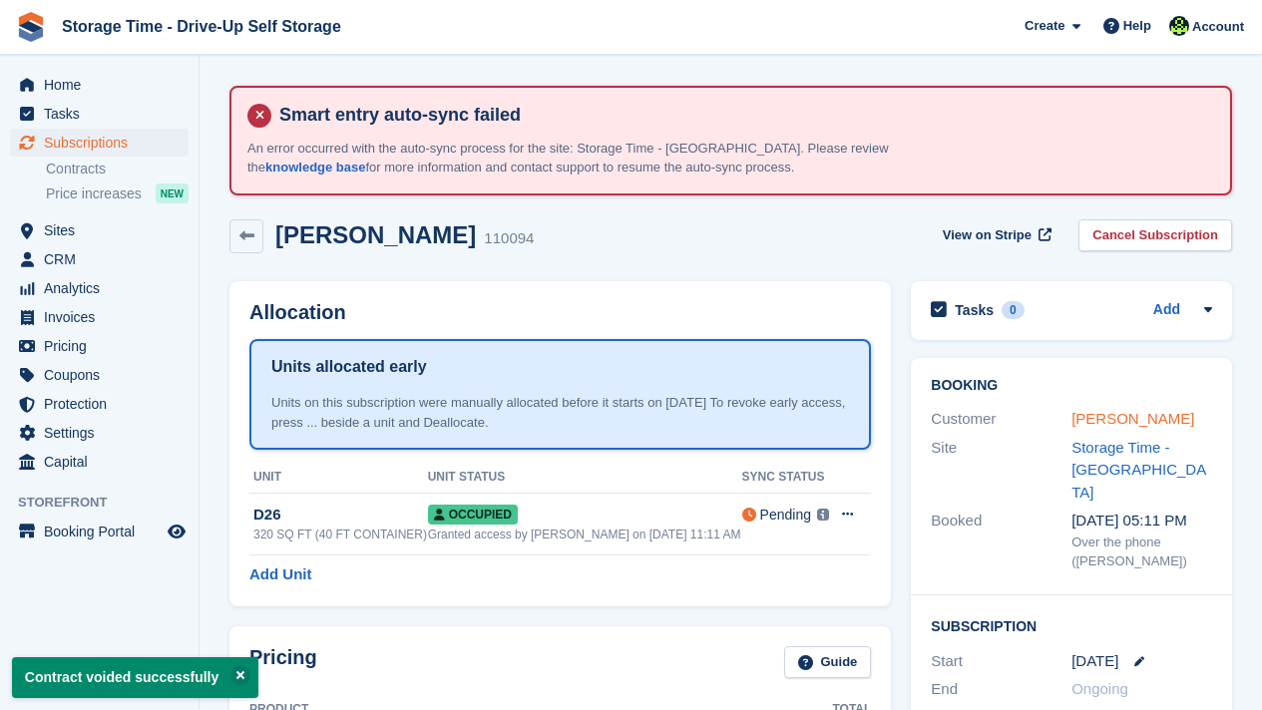
click at [1110, 415] on link "Khaled Hasan" at bounding box center [1132, 418] width 123 height 17
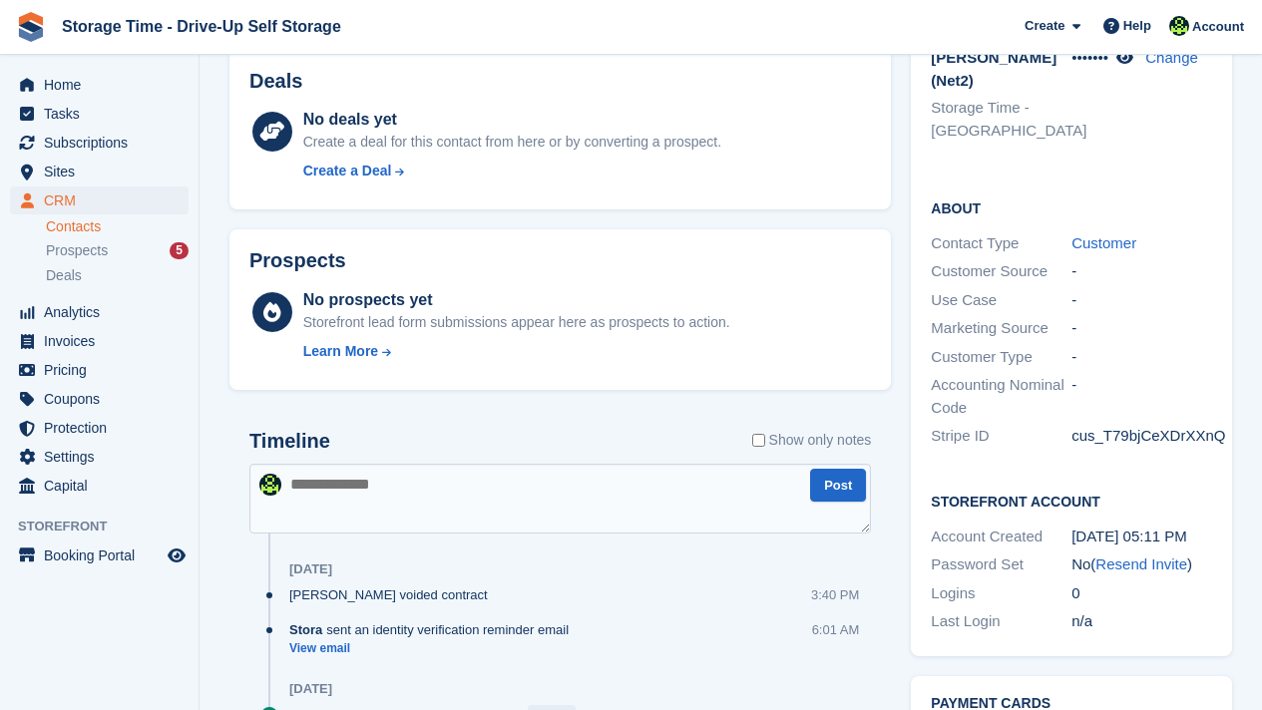
scroll to position [830, 0]
drag, startPoint x: 1261, startPoint y: 451, endPoint x: 1261, endPoint y: 503, distance: 51.9
drag, startPoint x: 1261, startPoint y: 492, endPoint x: 1261, endPoint y: 534, distance: 41.9
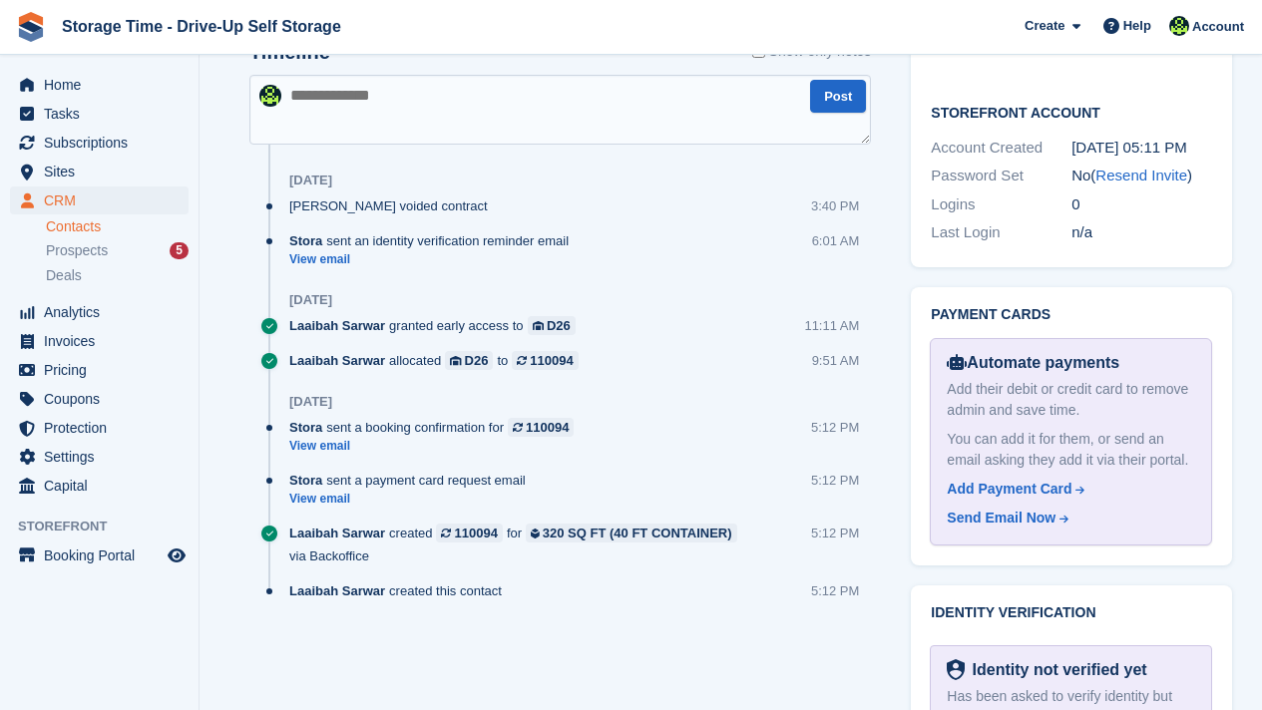
scroll to position [1296, 0]
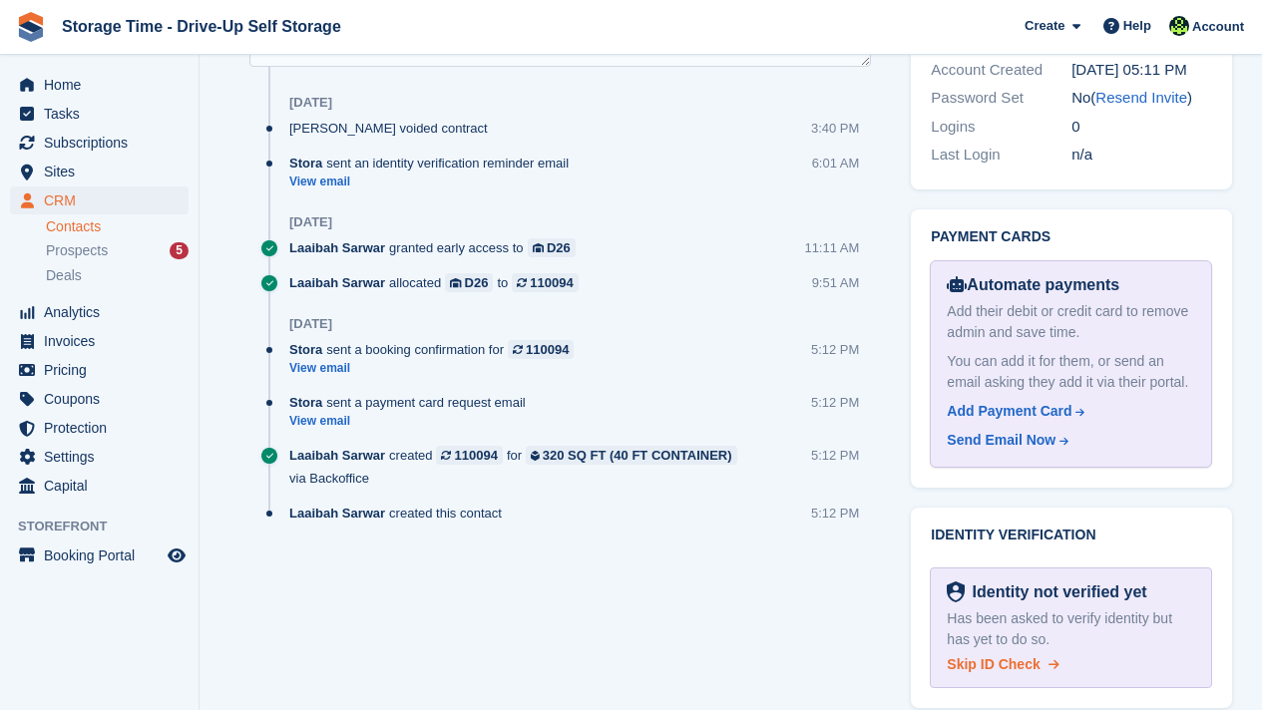
click at [1013, 656] on span "Skip ID Check" at bounding box center [993, 664] width 93 height 16
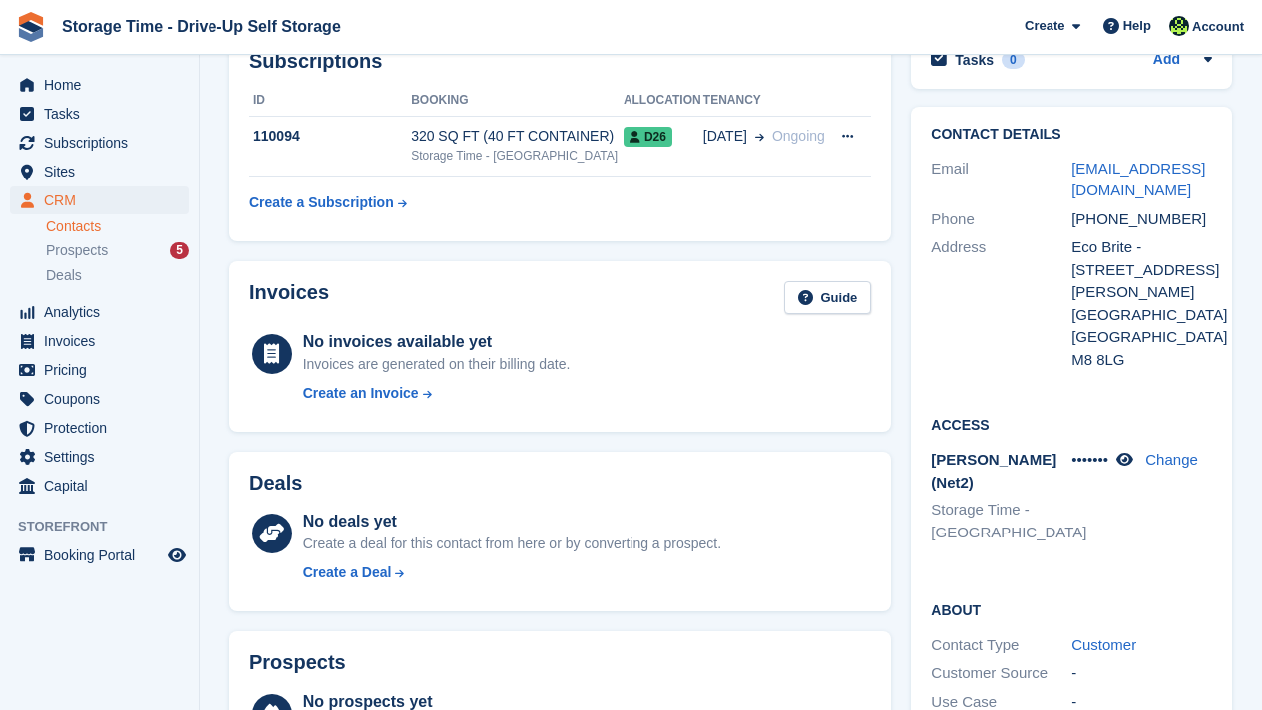
scroll to position [359, 0]
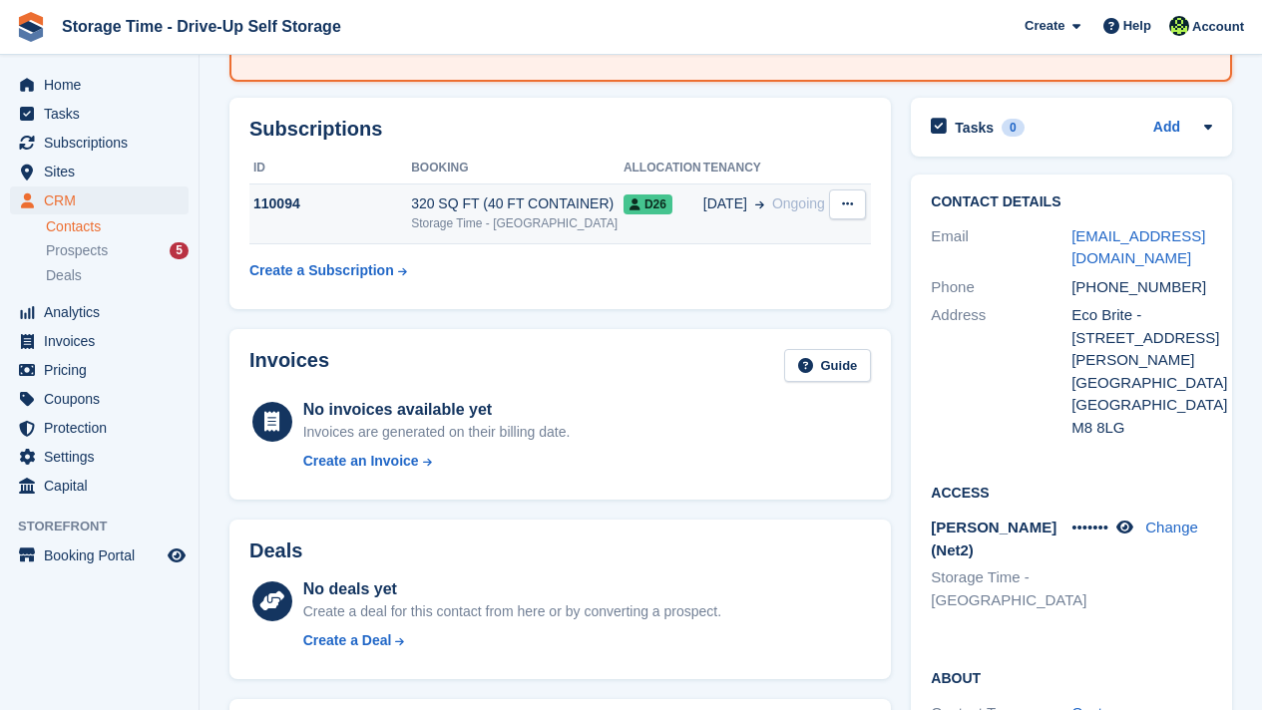
click at [618, 193] on div "320 SQ FT (40 FT CONTAINER)" at bounding box center [517, 203] width 212 height 21
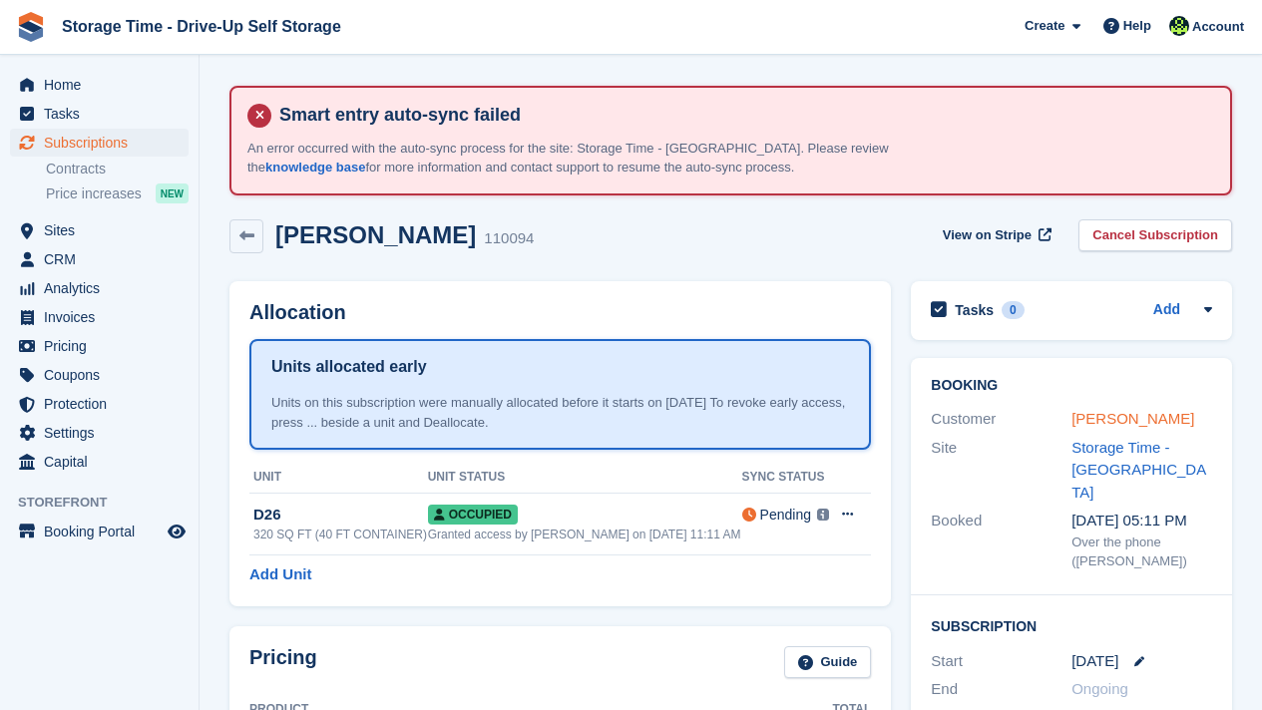
click at [1095, 411] on link "[PERSON_NAME]" at bounding box center [1132, 418] width 123 height 17
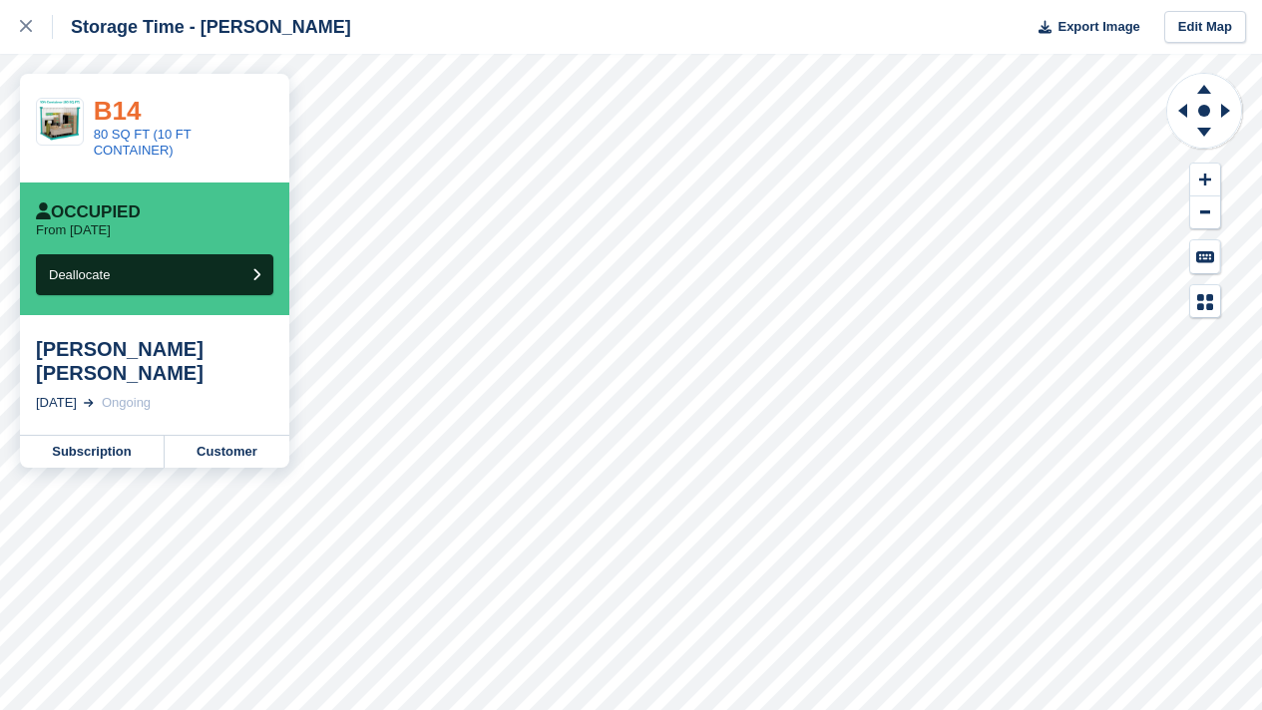
click at [117, 107] on link "B14" at bounding box center [118, 111] width 48 height 30
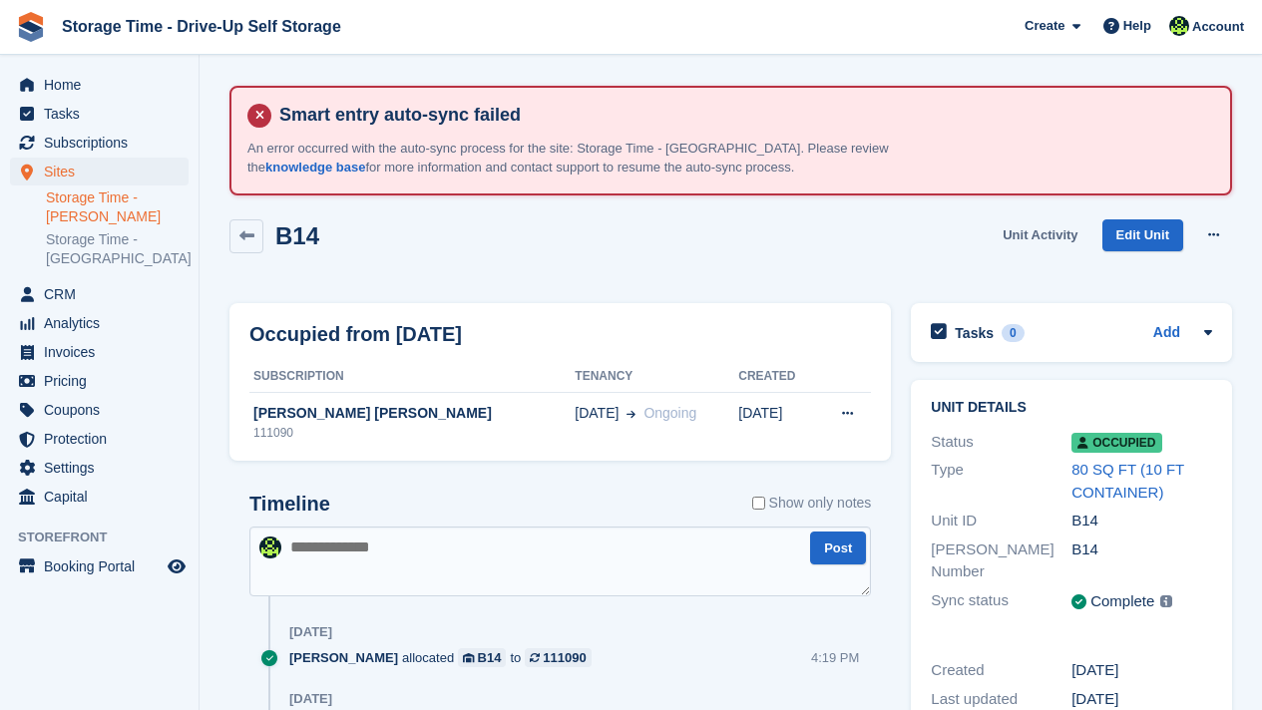
click at [1025, 227] on link "Unit Activity" at bounding box center [1039, 235] width 91 height 33
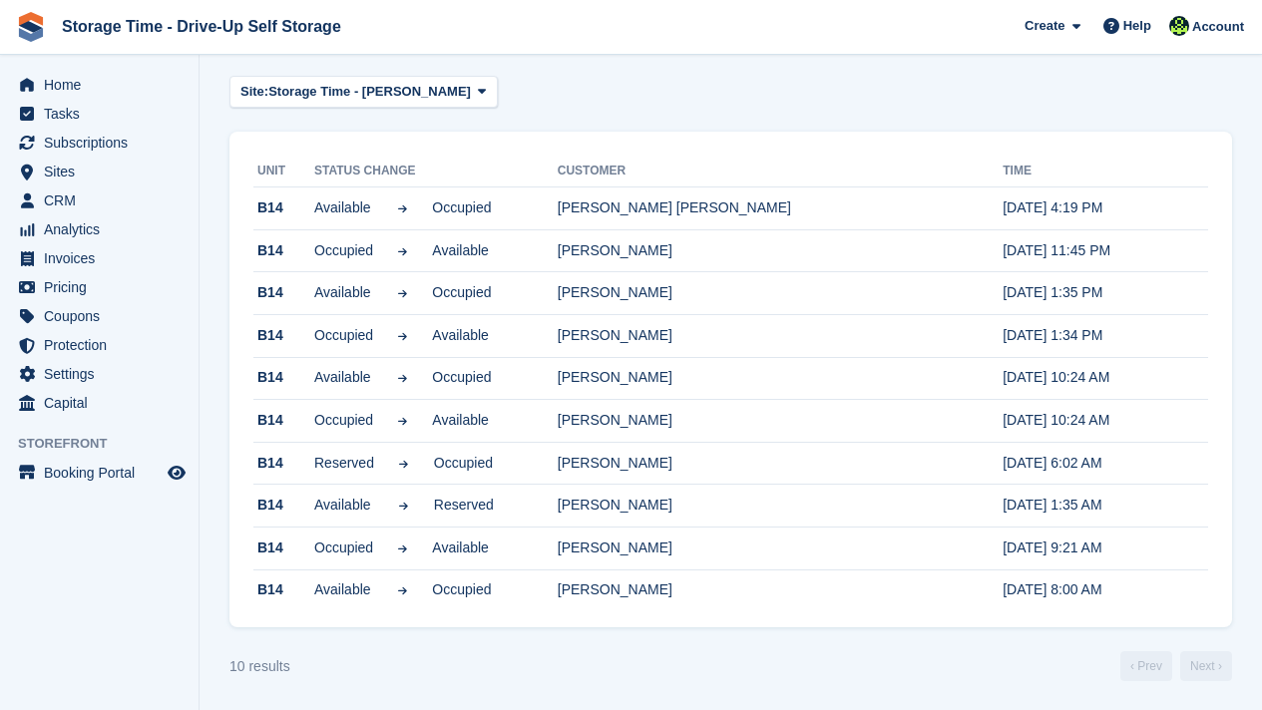
scroll to position [206, 0]
